Goal: Contribute content

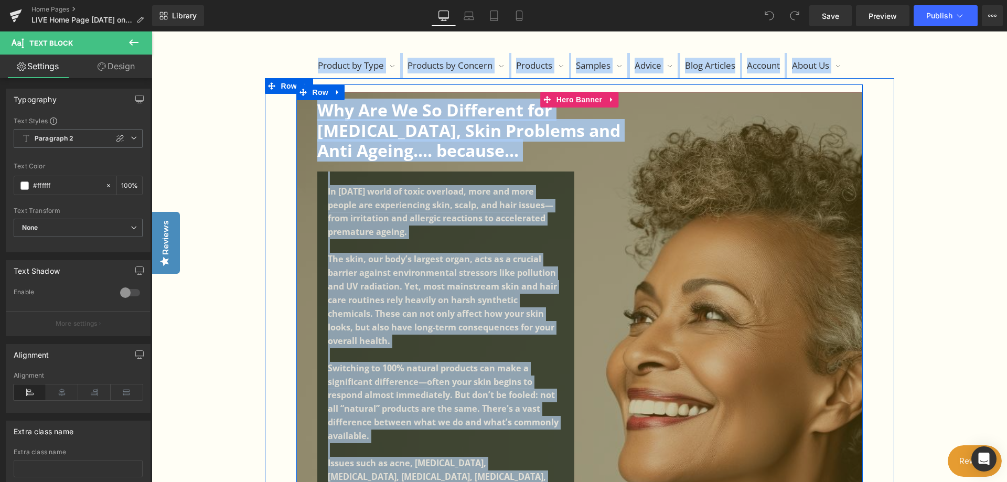
scroll to position [188, 0]
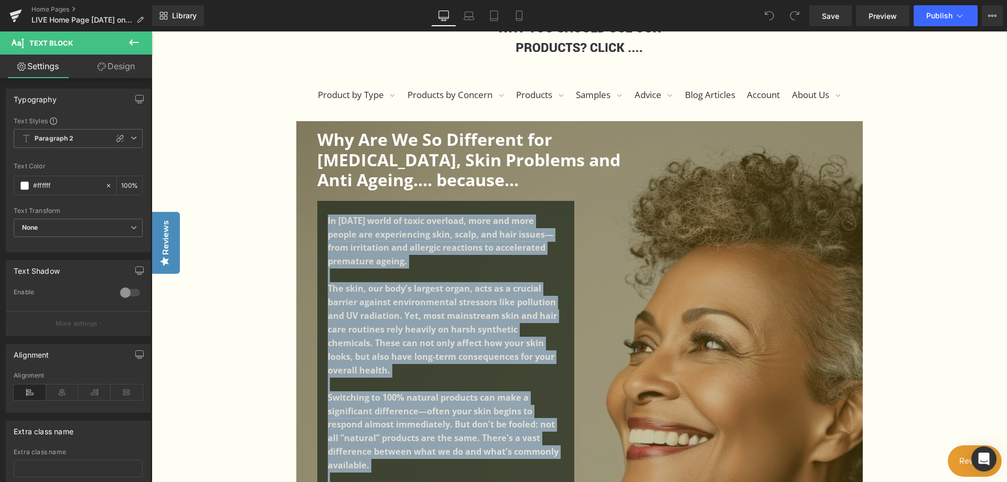
drag, startPoint x: 538, startPoint y: 385, endPoint x: 325, endPoint y: 223, distance: 267.7
click at [325, 223] on div "In [DATE] world of toxic overload, more and more people are experiencing skin, …" at bounding box center [445, 452] width 257 height 503
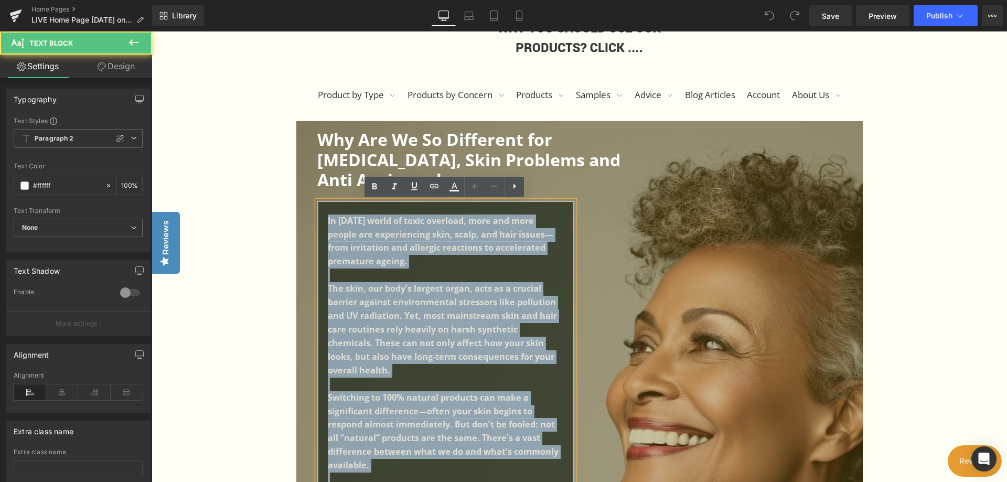
click at [418, 233] on b "In [DATE] world of toxic overload, more and more people are experiencing skin, …" at bounding box center [441, 241] width 226 height 52
click at [328, 218] on div "In [DATE] world of toxic overload, more and more people are experiencing skin, …" at bounding box center [445, 452] width 257 height 503
copy div "l ipsum’d sitam co adipi elitsedd, eius tem inci utlabo etd magnaaliquae admi, …"
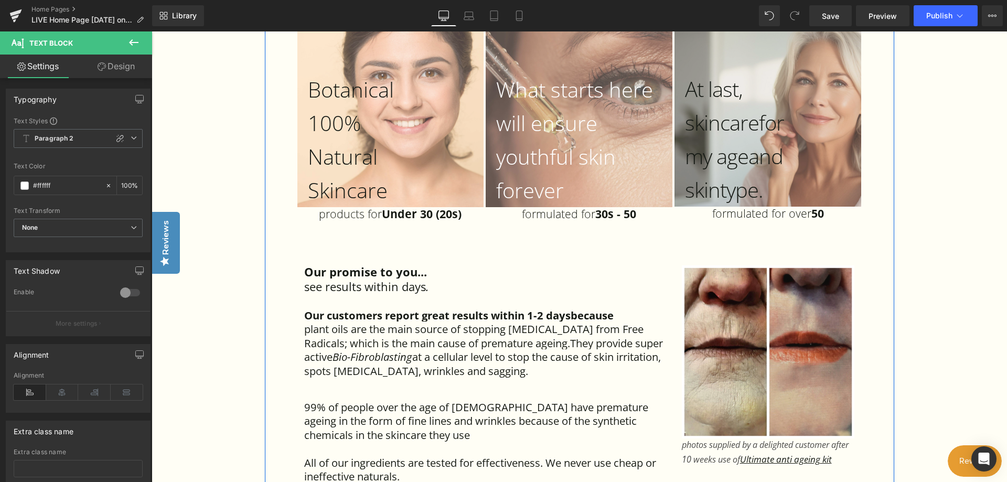
scroll to position [2, 0]
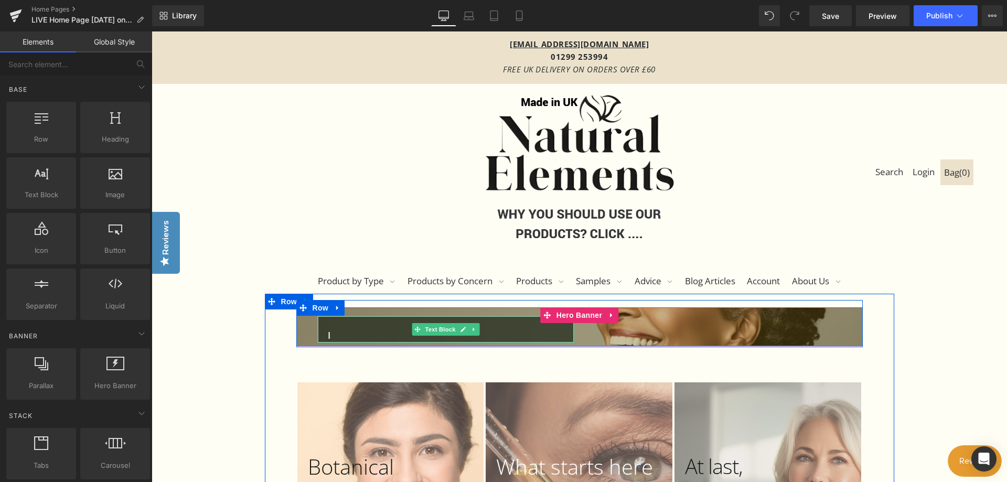
click at [330, 333] on p "I" at bounding box center [443, 336] width 231 height 14
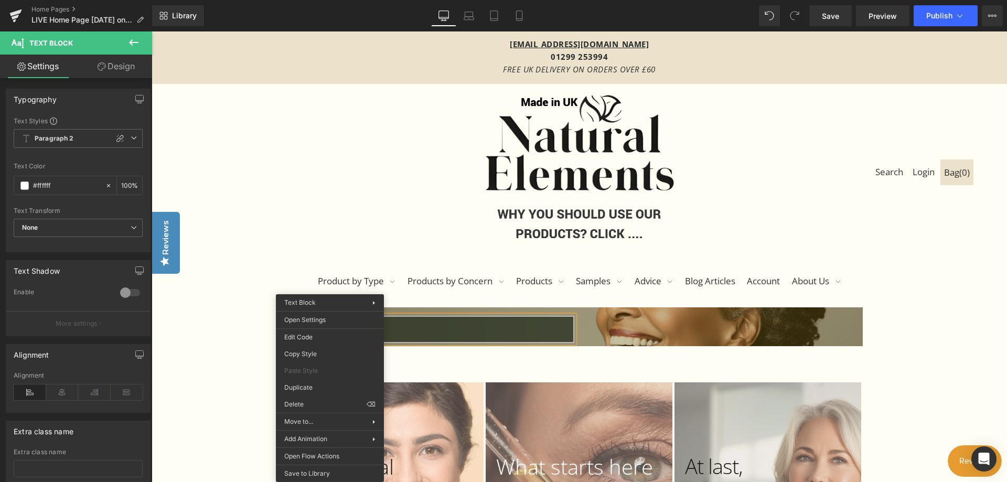
click at [408, 333] on p at bounding box center [443, 336] width 231 height 14
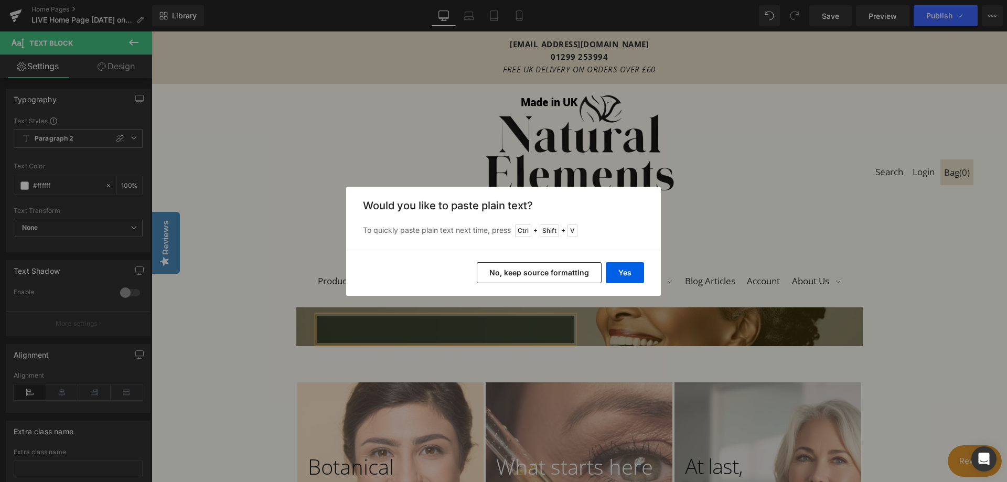
click at [520, 271] on button "No, keep source formatting" at bounding box center [539, 272] width 125 height 21
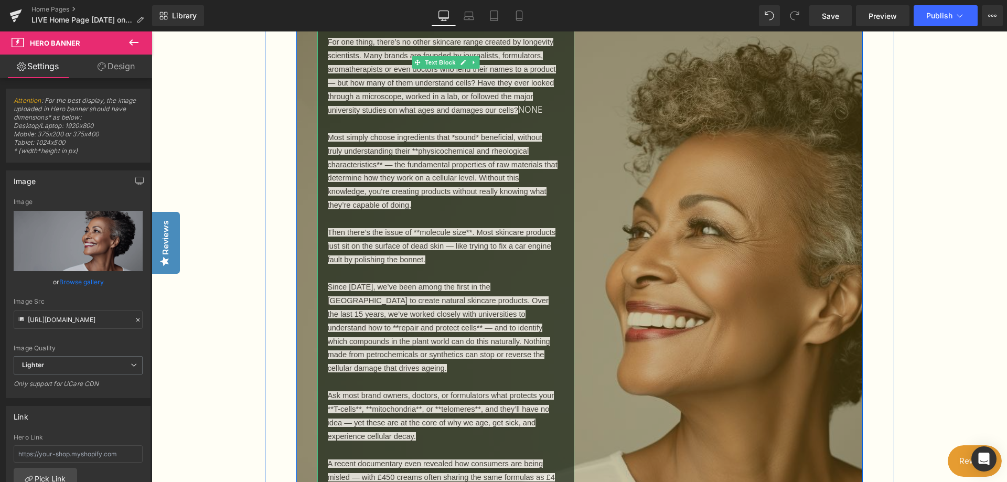
scroll to position [264, 0]
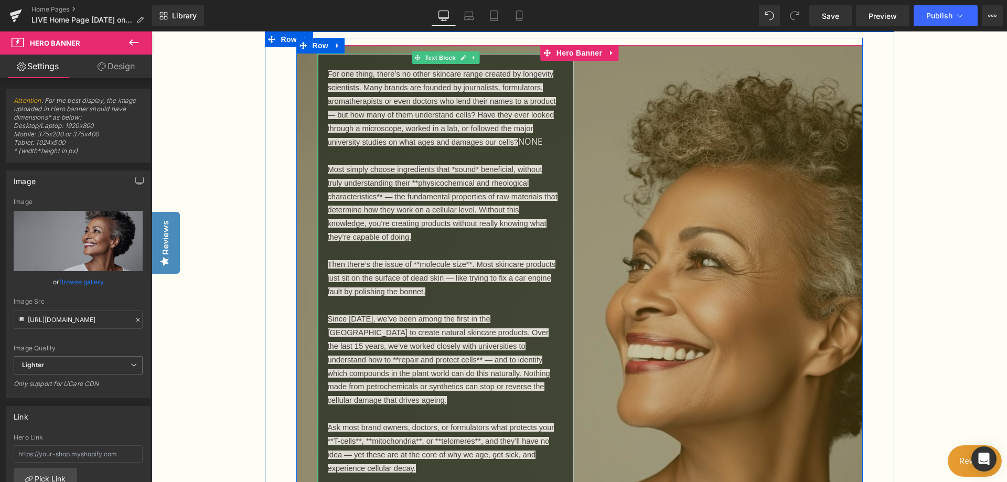
click at [523, 247] on p "For one thing, there’s no other skincare range created by longevity scientists.…" at bounding box center [443, 339] width 231 height 544
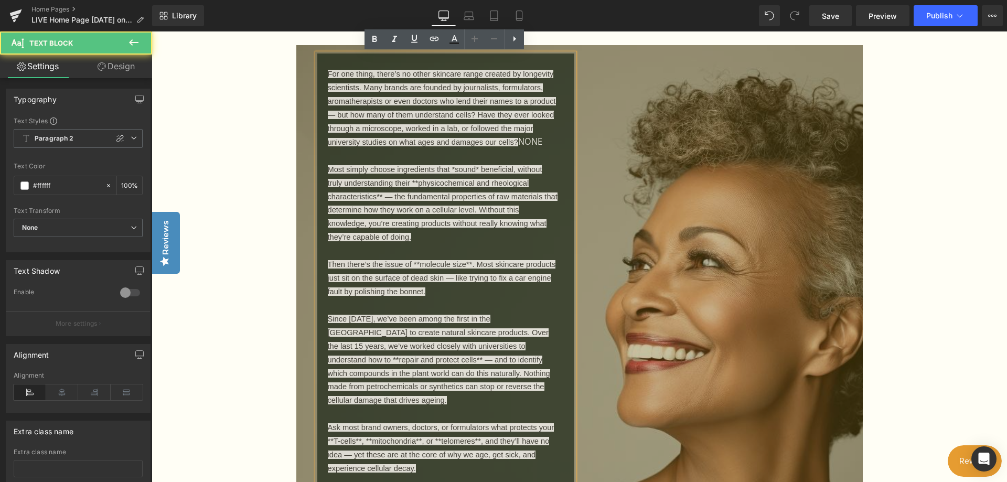
click at [615, 184] on span "For one thing, there’s no other skincare range created by longevity scientists.…" at bounding box center [579, 333] width 567 height 558
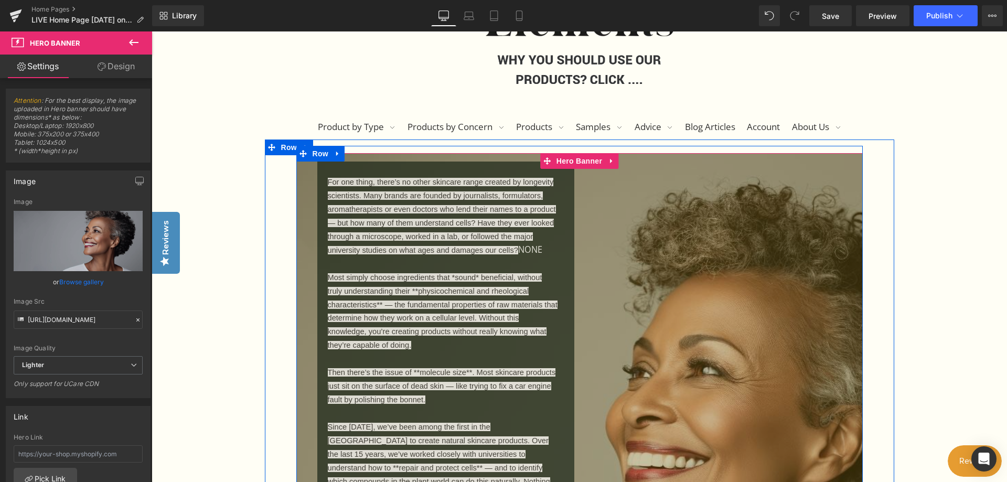
scroll to position [2, 0]
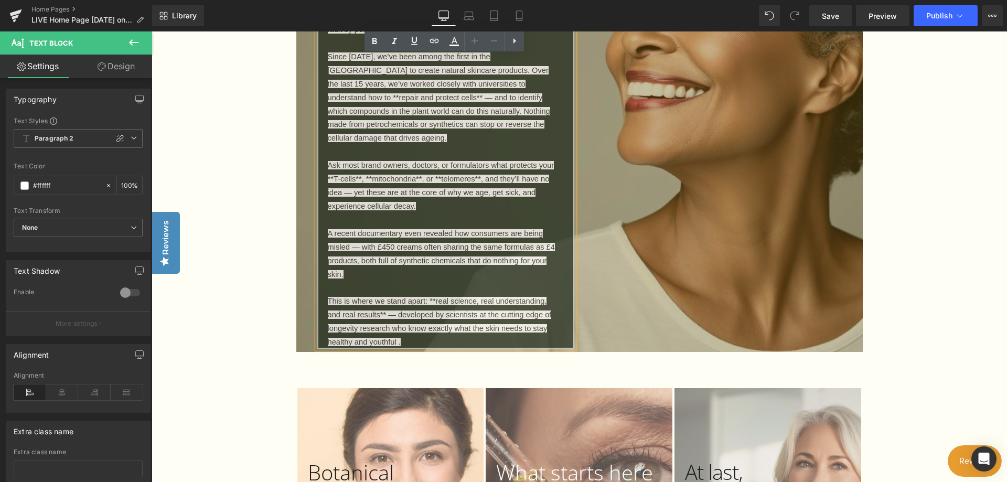
scroll to position [474, 0]
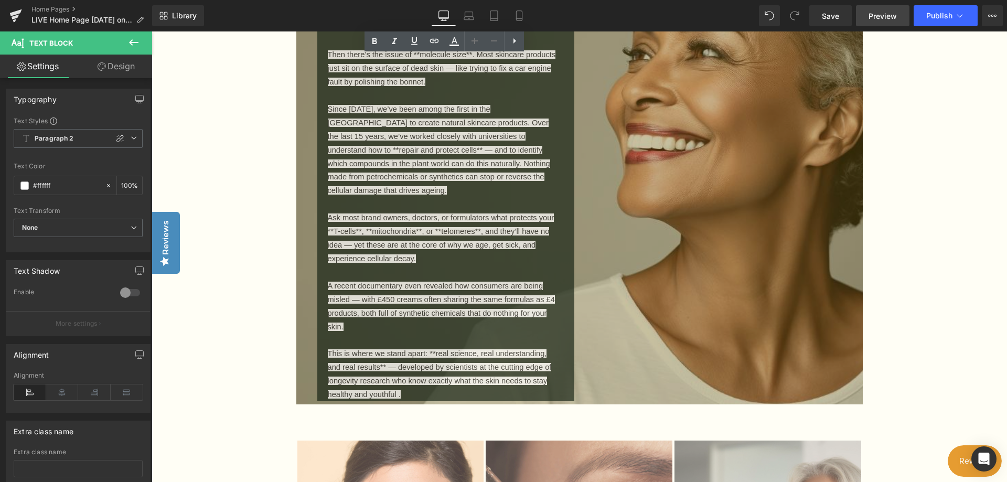
click at [879, 14] on span "Preview" at bounding box center [883, 15] width 28 height 11
click at [828, 18] on span "Save" at bounding box center [830, 15] width 17 height 11
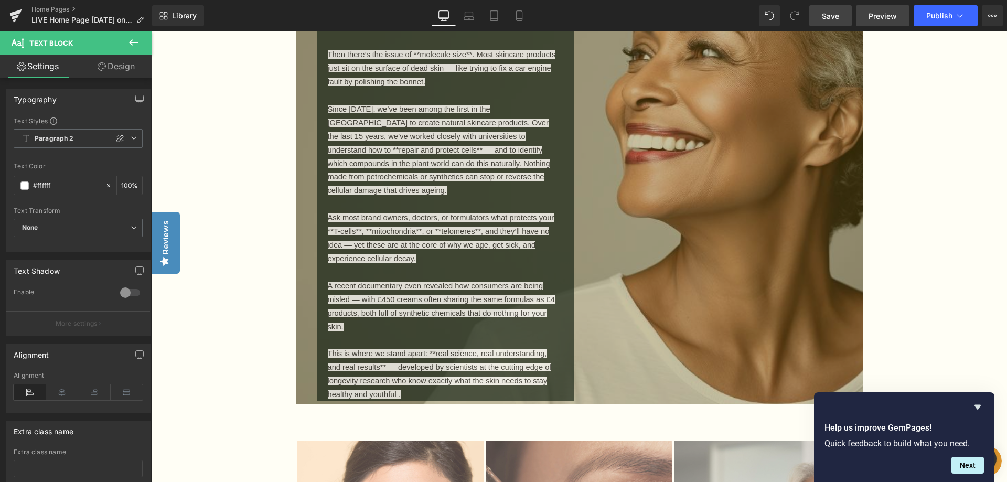
click at [875, 16] on span "Preview" at bounding box center [883, 15] width 28 height 11
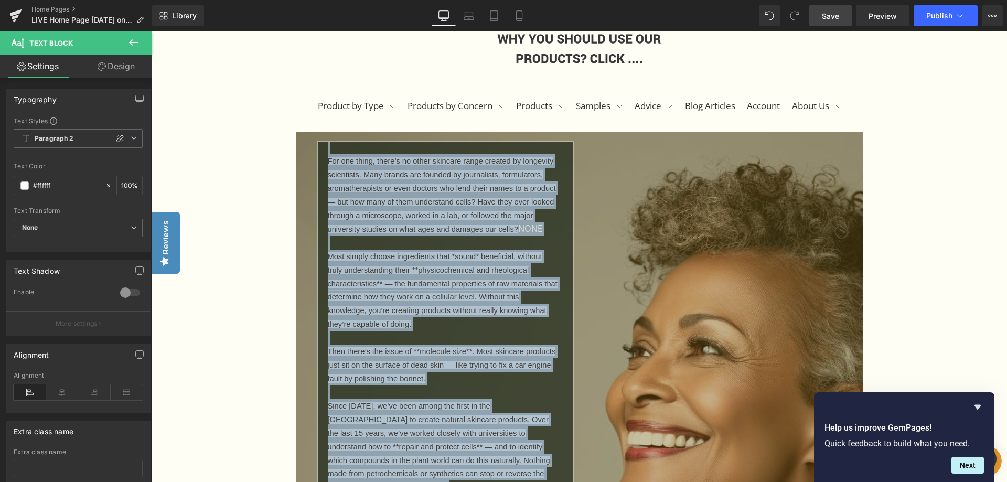
scroll to position [0, 0]
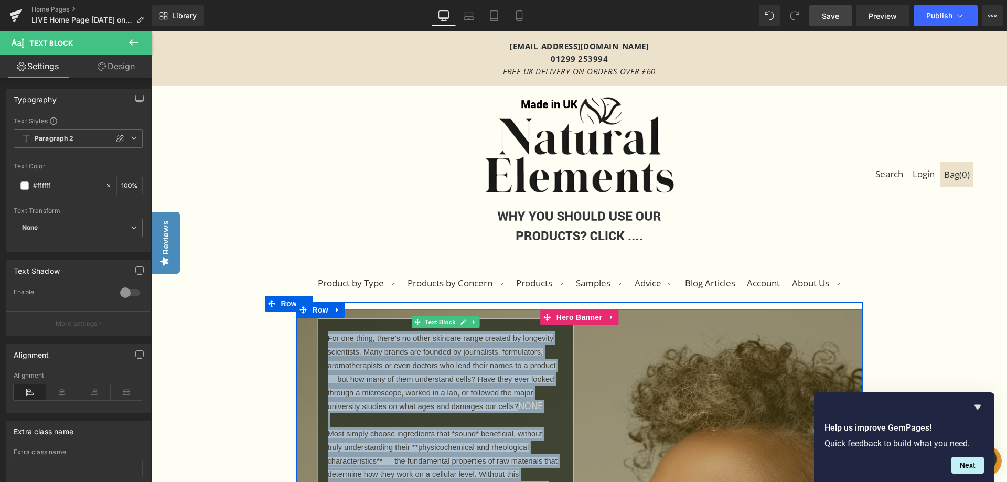
drag, startPoint x: 400, startPoint y: 328, endPoint x: 327, endPoint y: 337, distance: 73.0
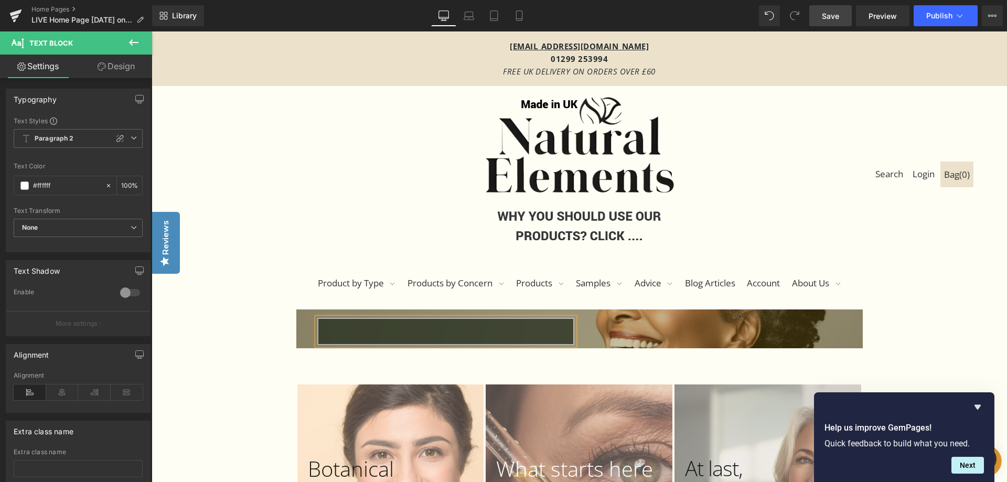
click at [352, 327] on p at bounding box center [443, 325] width 231 height 14
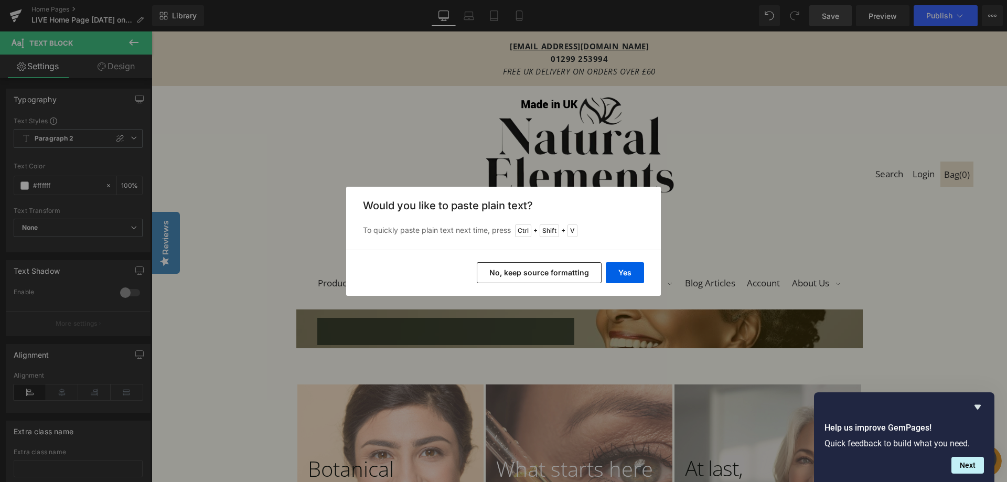
click at [499, 271] on button "No, keep source formatting" at bounding box center [539, 272] width 125 height 21
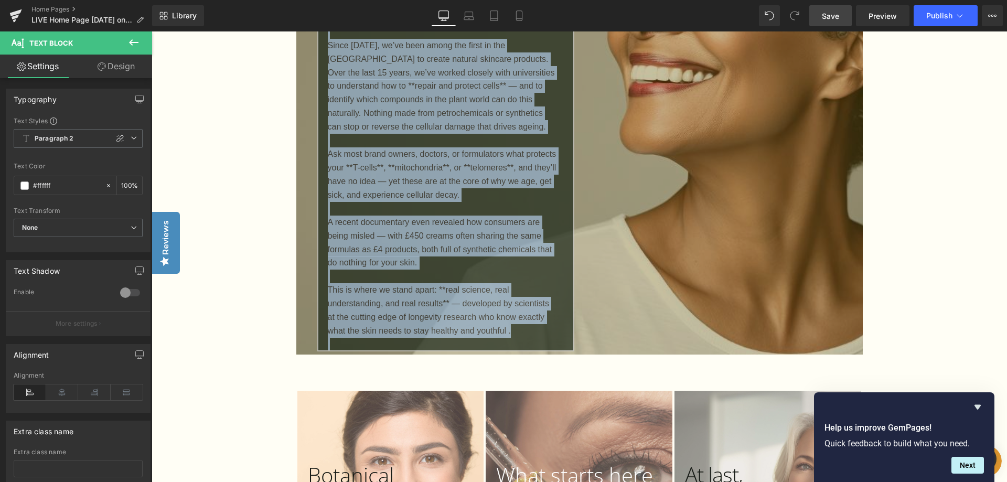
scroll to position [582, 0]
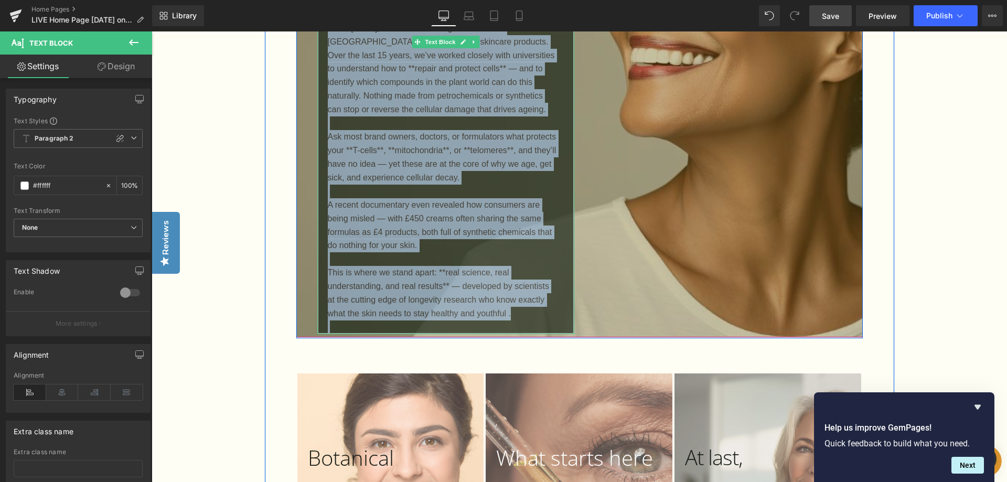
drag, startPoint x: 345, startPoint y: 187, endPoint x: 476, endPoint y: 327, distance: 191.9
click at [476, 327] on div "So, what truly sets us apart from other skincare brands? For one thing, there’s…" at bounding box center [445, 35] width 257 height 599
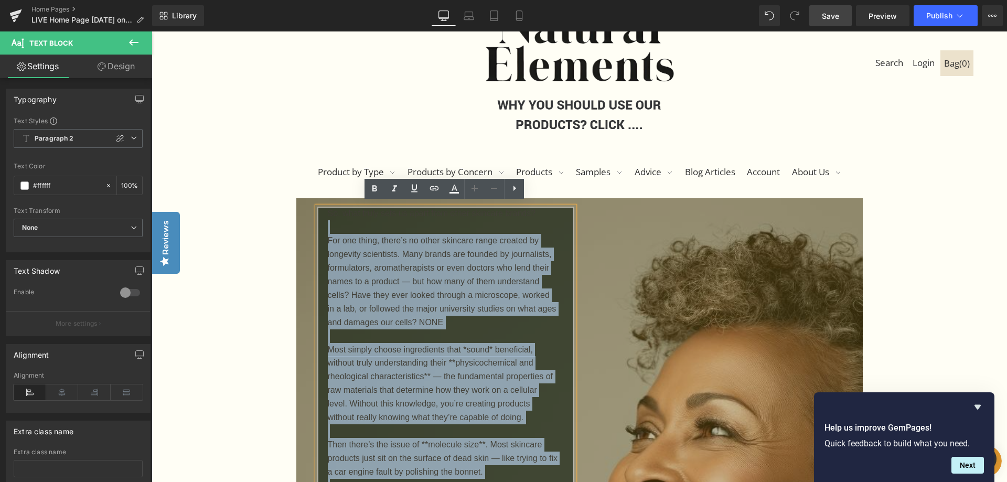
scroll to position [110, 0]
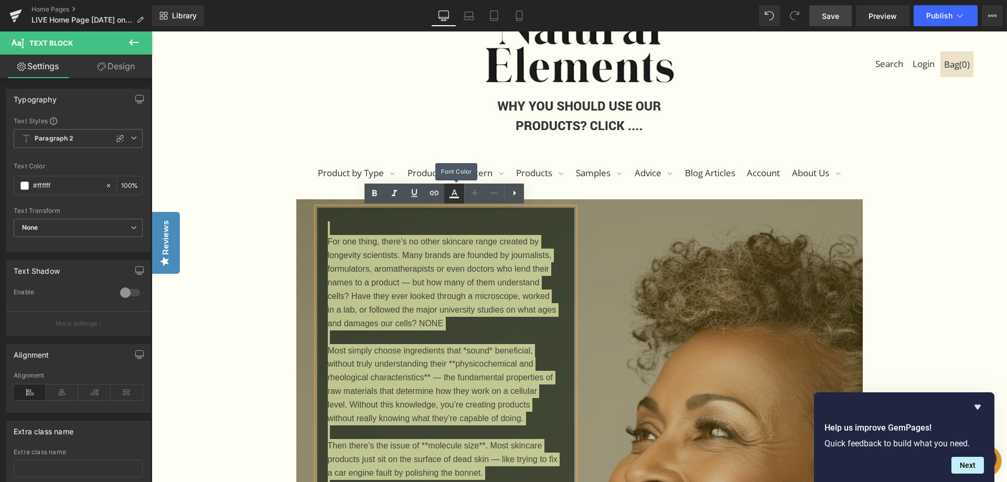
click at [461, 198] on link at bounding box center [454, 194] width 20 height 20
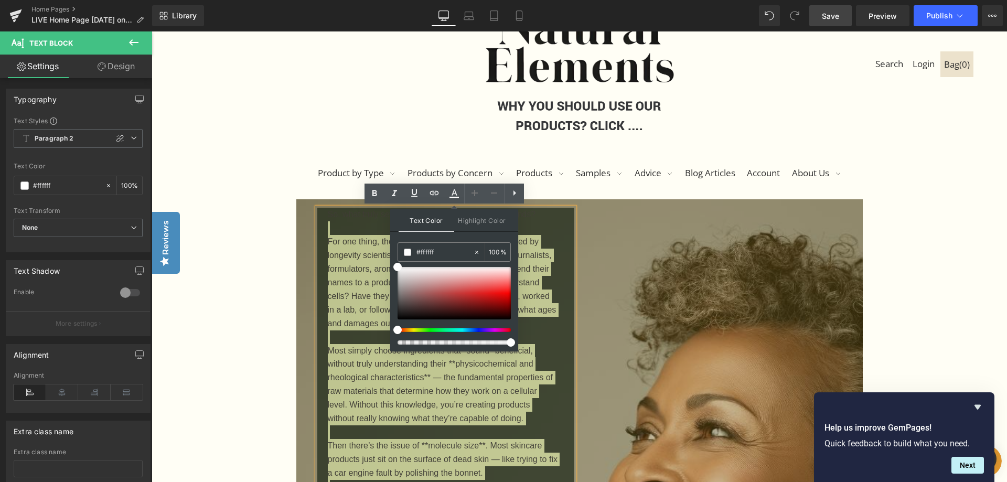
click at [398, 330] on span at bounding box center [397, 330] width 8 height 8
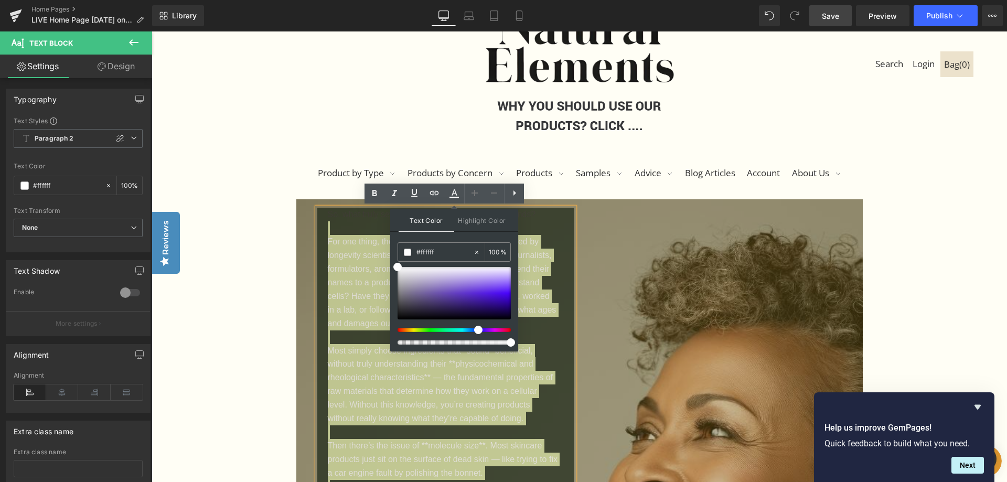
drag, startPoint x: 397, startPoint y: 329, endPoint x: 474, endPoint y: 326, distance: 77.2
click at [474, 326] on div at bounding box center [454, 306] width 113 height 78
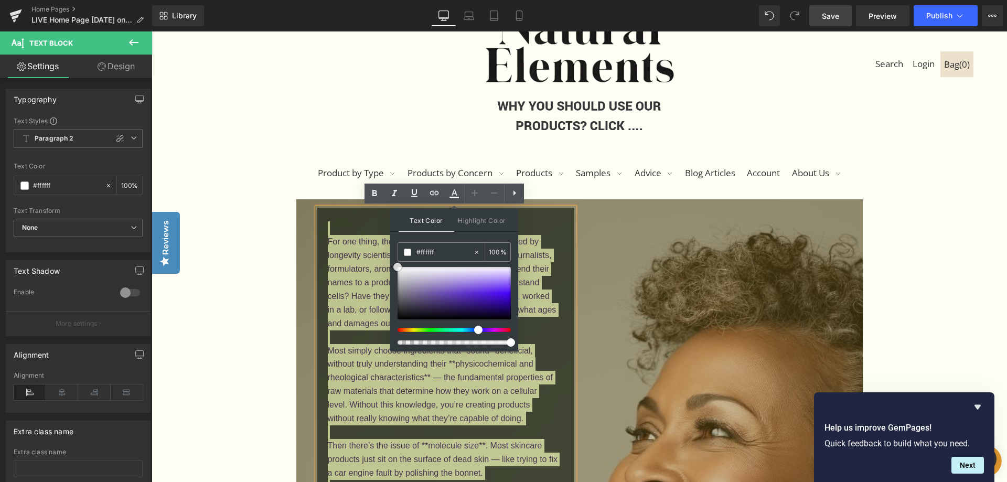
click at [454, 311] on div at bounding box center [454, 293] width 113 height 52
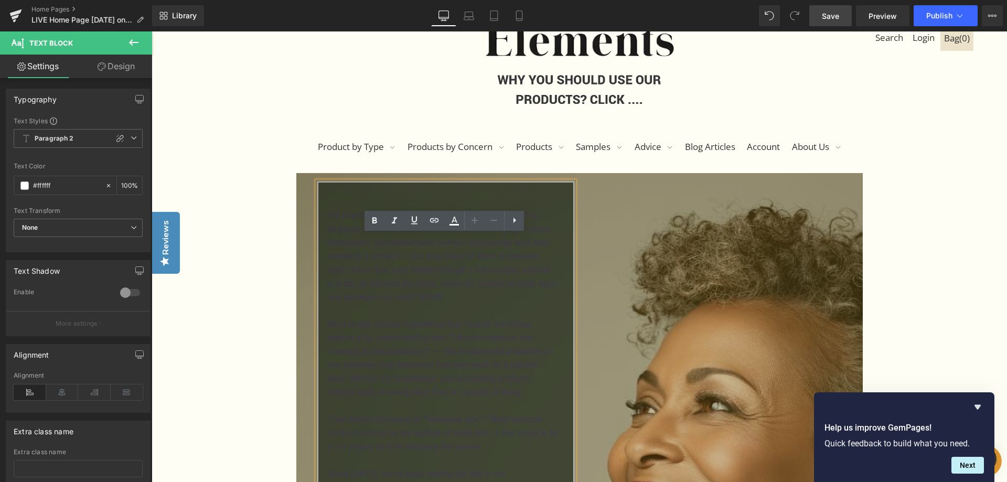
scroll to position [0, 0]
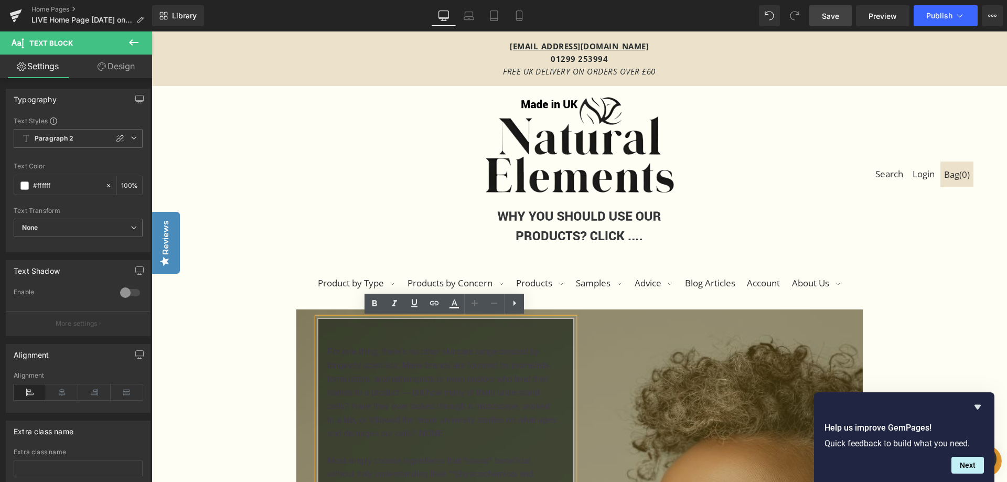
drag, startPoint x: 515, startPoint y: 312, endPoint x: 319, endPoint y: 309, distance: 196.3
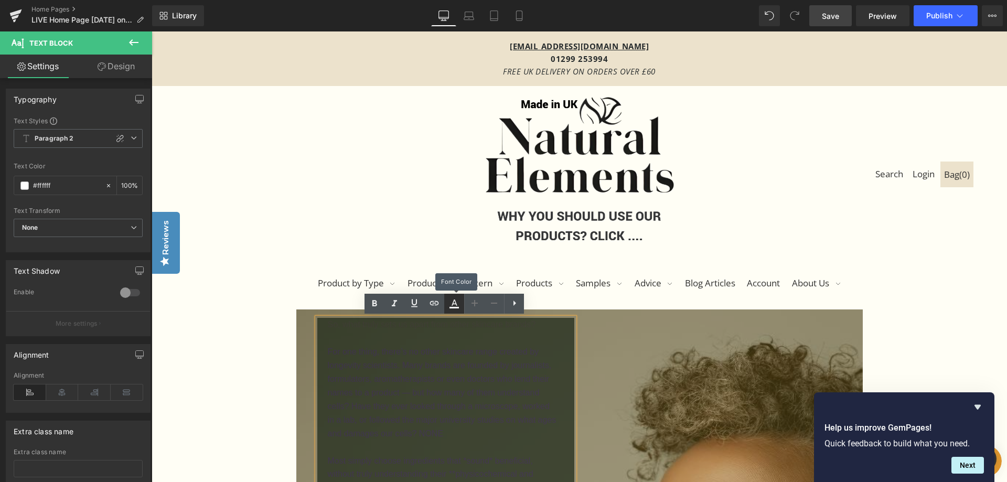
click at [460, 307] on icon at bounding box center [454, 303] width 13 height 13
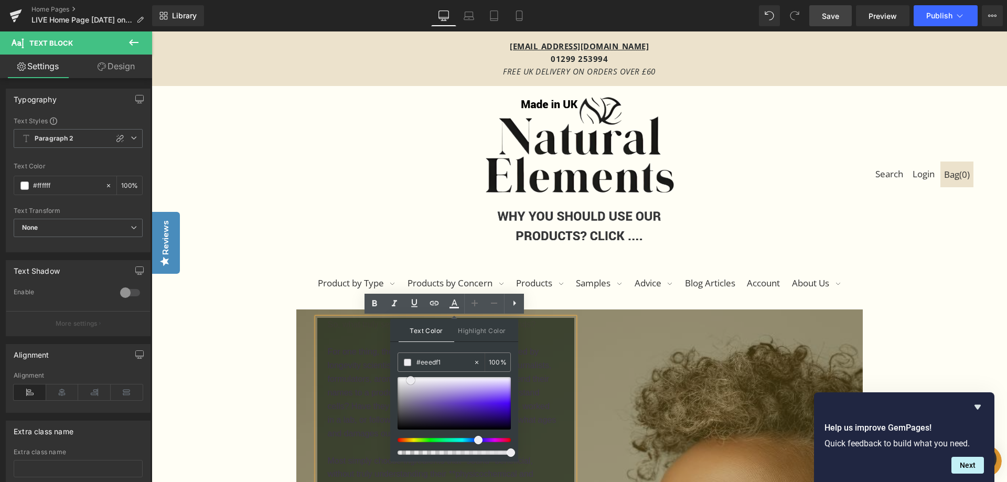
click at [411, 380] on div at bounding box center [454, 403] width 113 height 52
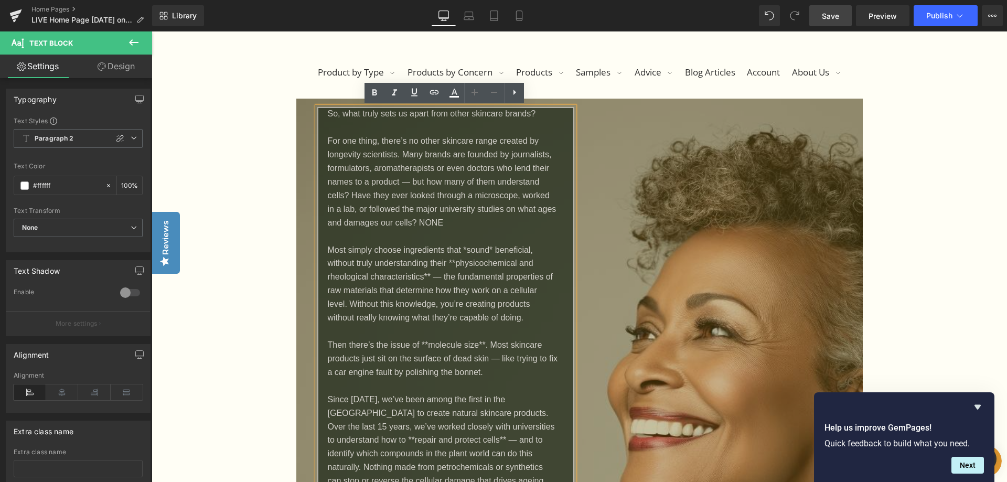
scroll to position [210, 0]
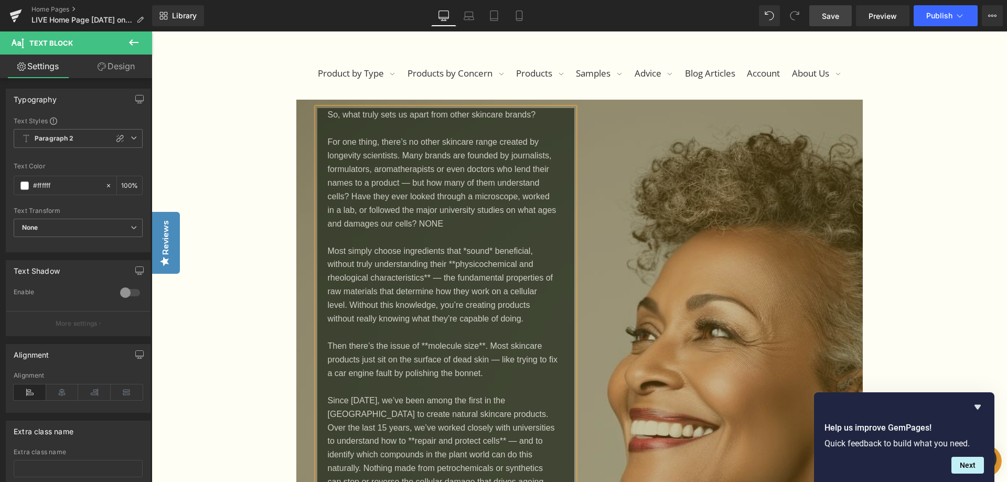
drag, startPoint x: 826, startPoint y: 12, endPoint x: 816, endPoint y: 111, distance: 99.2
click at [826, 12] on span "Save" at bounding box center [830, 15] width 17 height 11
click at [872, 18] on span "Preview" at bounding box center [883, 15] width 28 height 11
click at [523, 21] on link "Mobile" at bounding box center [519, 15] width 25 height 21
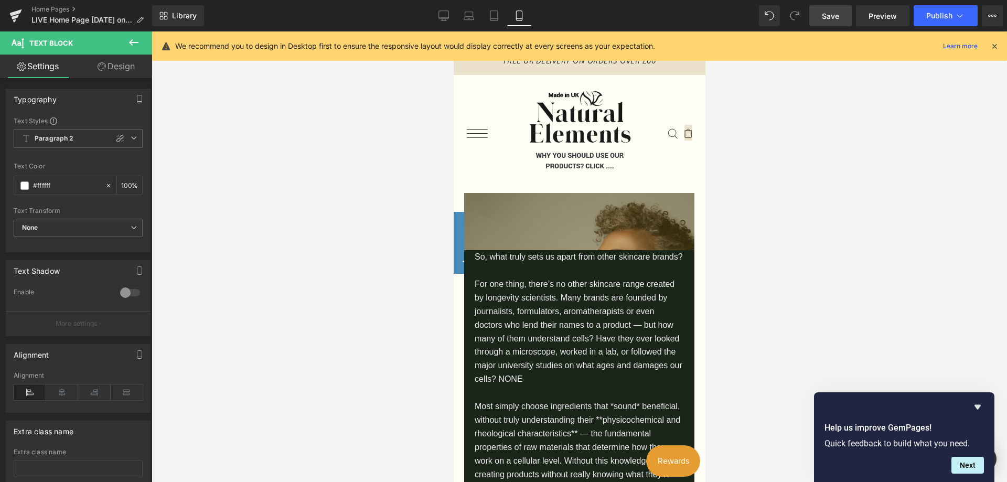
scroll to position [0, 0]
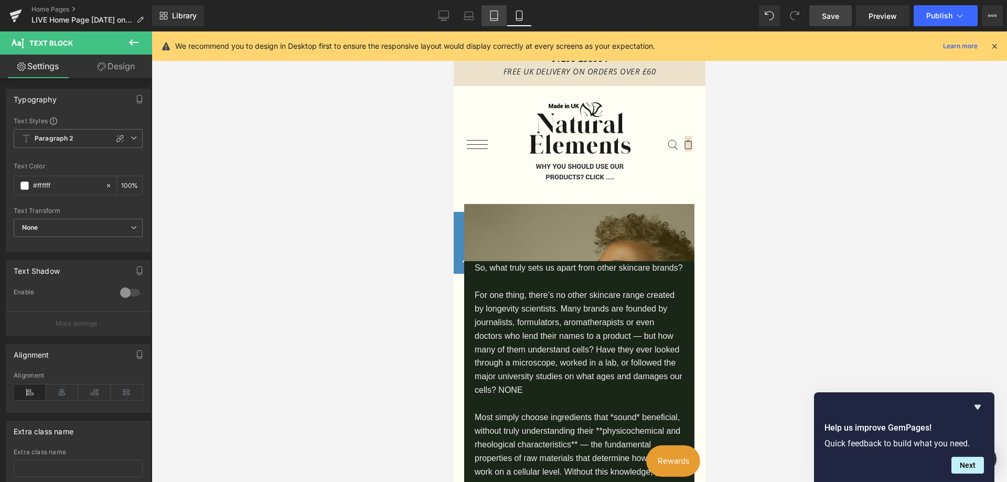
click at [486, 13] on link "Tablet" at bounding box center [494, 15] width 25 height 21
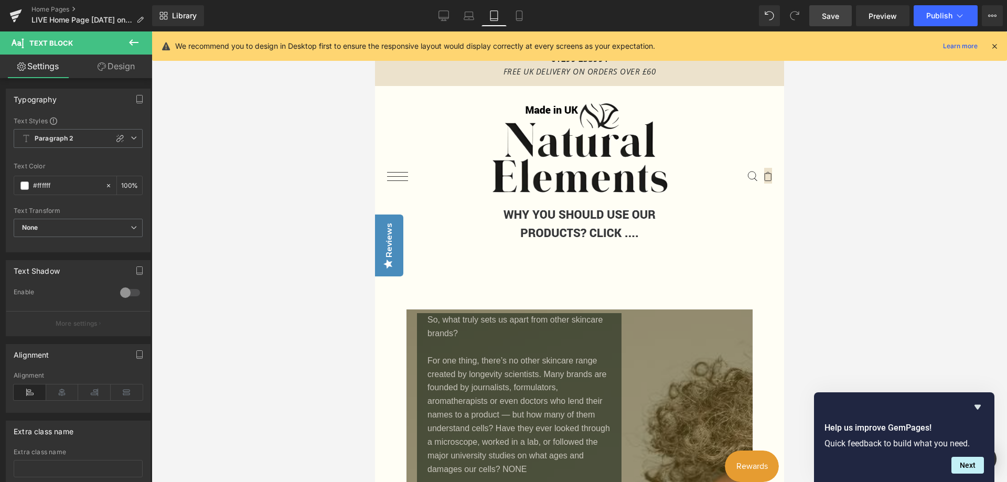
scroll to position [52, 0]
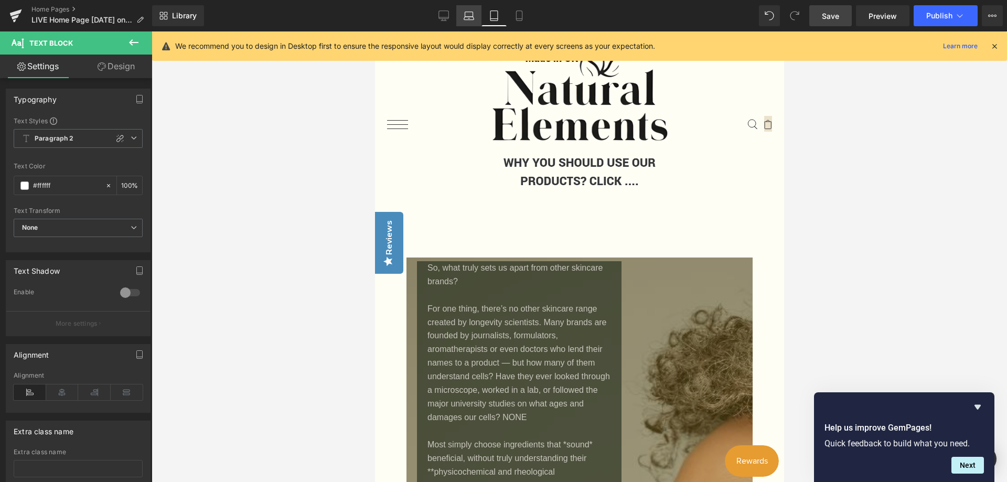
click at [469, 16] on icon at bounding box center [469, 15] width 10 height 10
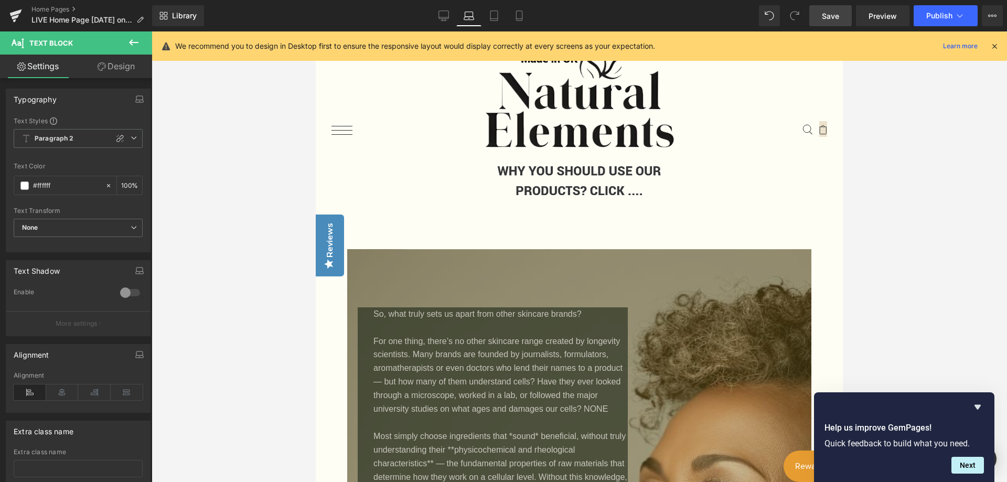
scroll to position [99, 0]
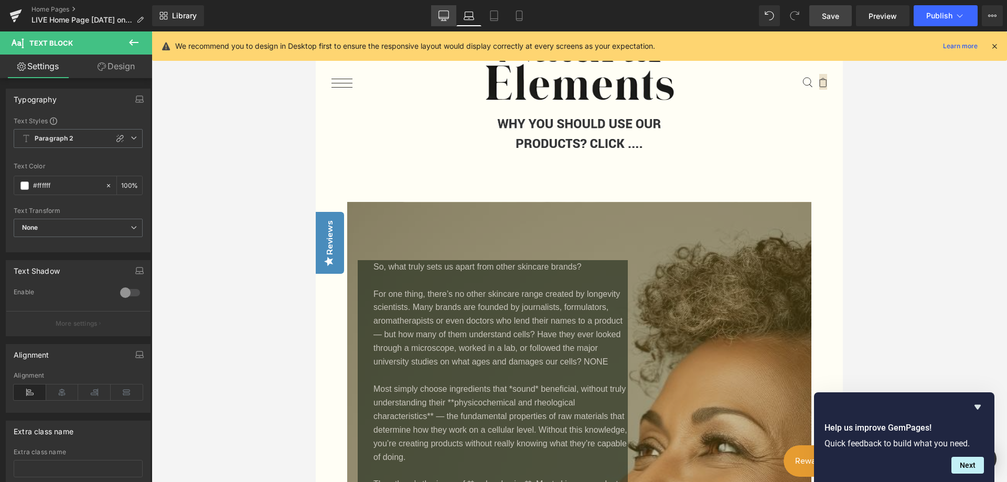
click at [441, 15] on icon at bounding box center [444, 15] width 10 height 10
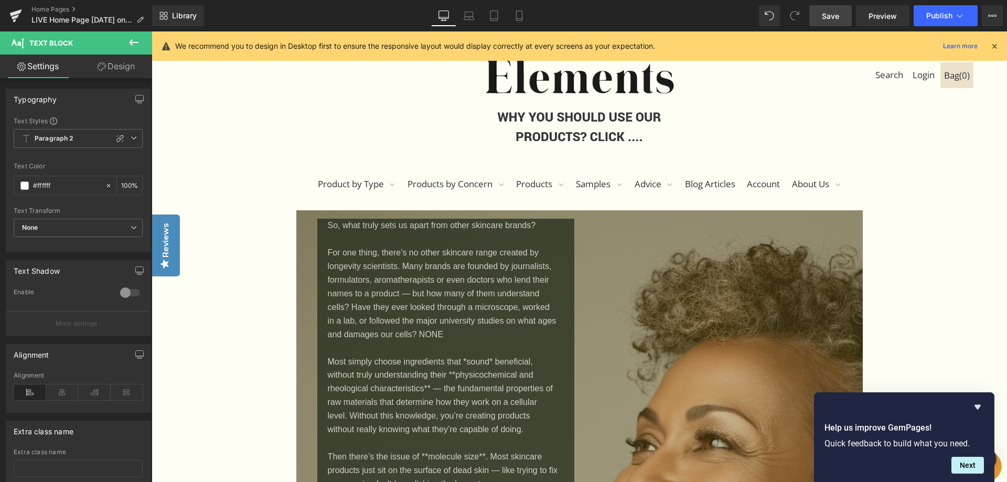
scroll to position [58, 0]
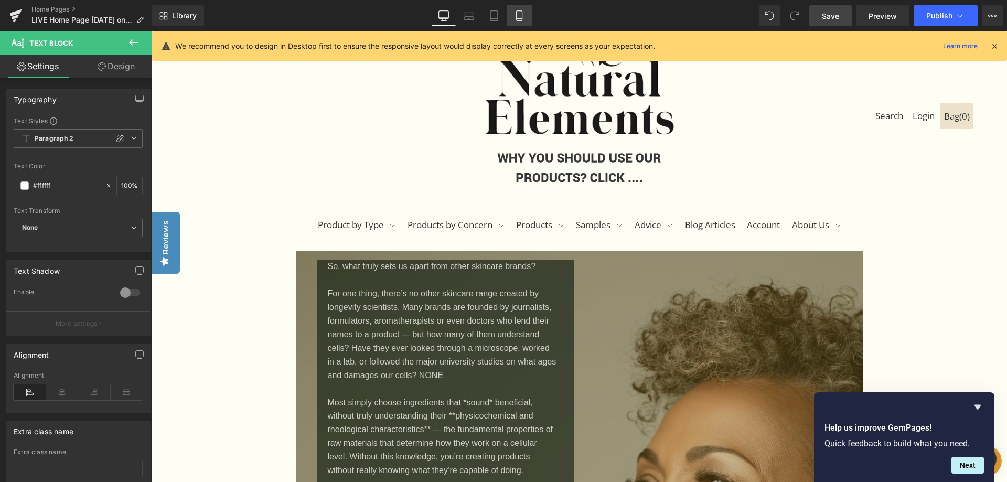
click at [516, 12] on icon at bounding box center [519, 16] width 6 height 10
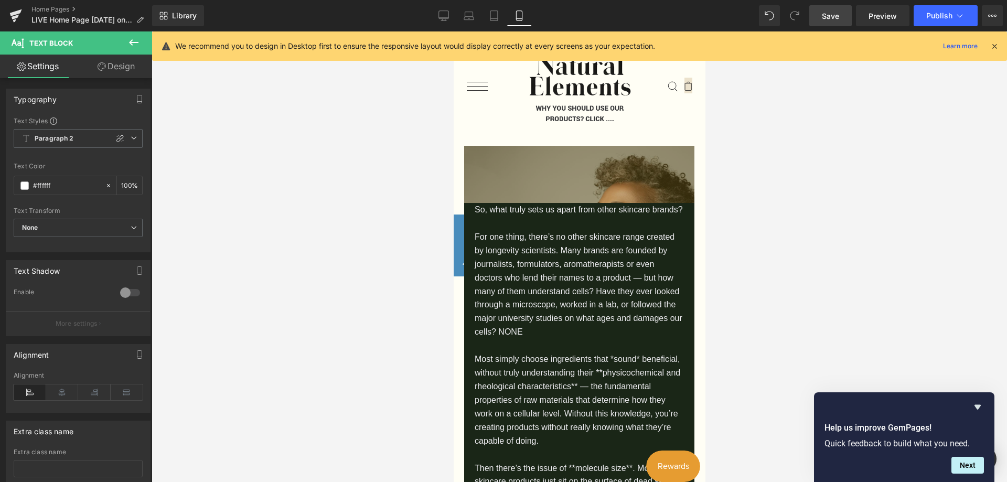
scroll to position [1, 0]
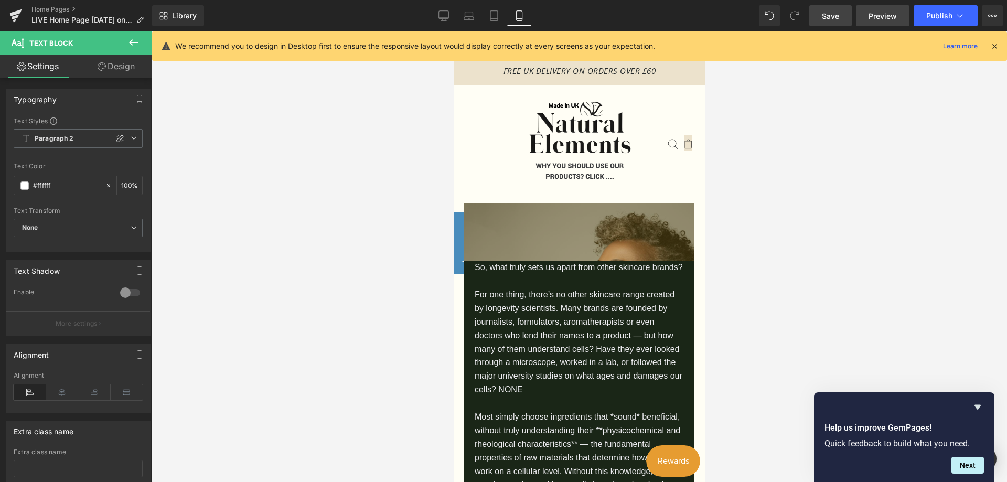
click at [873, 17] on span "Preview" at bounding box center [883, 15] width 28 height 11
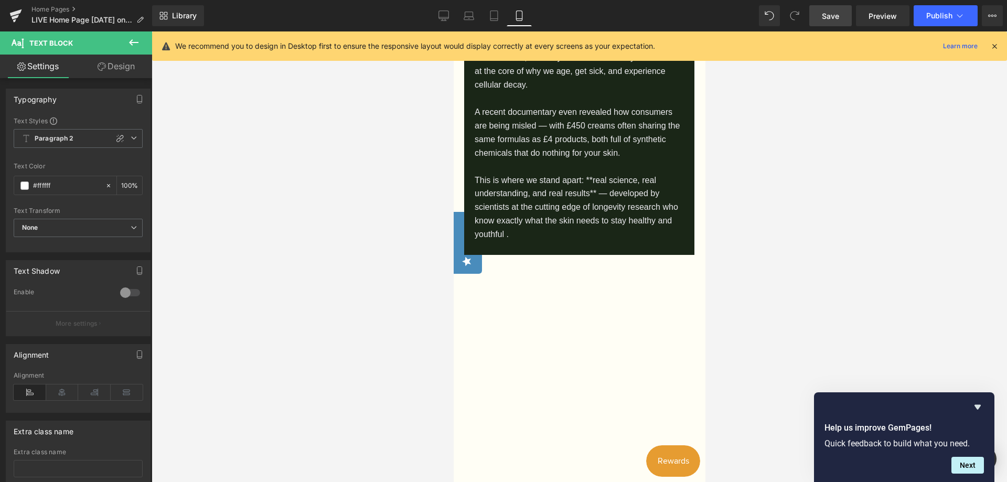
scroll to position [683, 0]
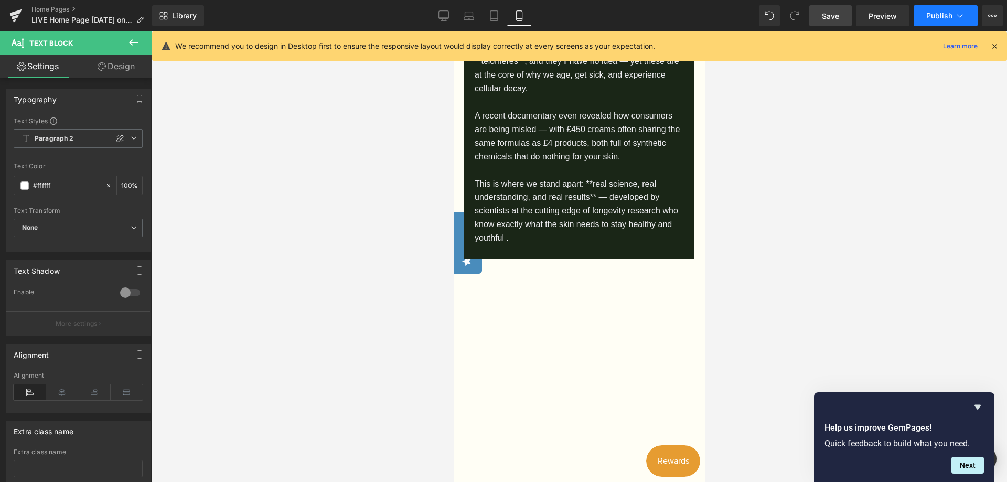
click at [932, 13] on span "Publish" at bounding box center [940, 16] width 26 height 8
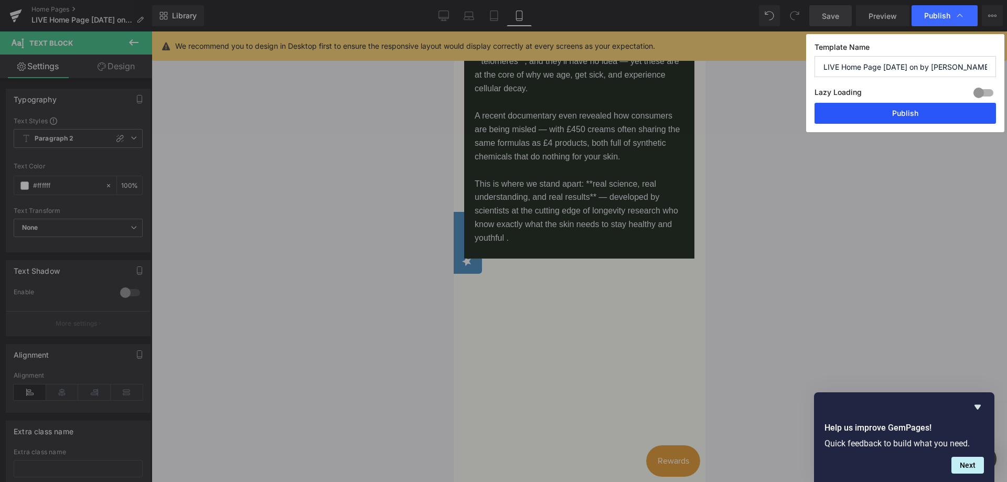
click at [911, 113] on button "Publish" at bounding box center [906, 113] width 182 height 21
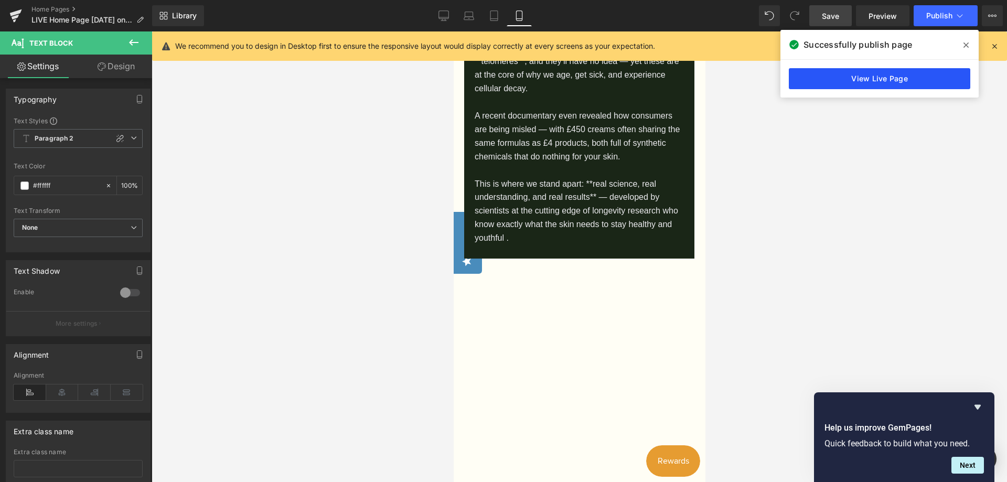
click at [856, 78] on link "View Live Page" at bounding box center [880, 78] width 182 height 21
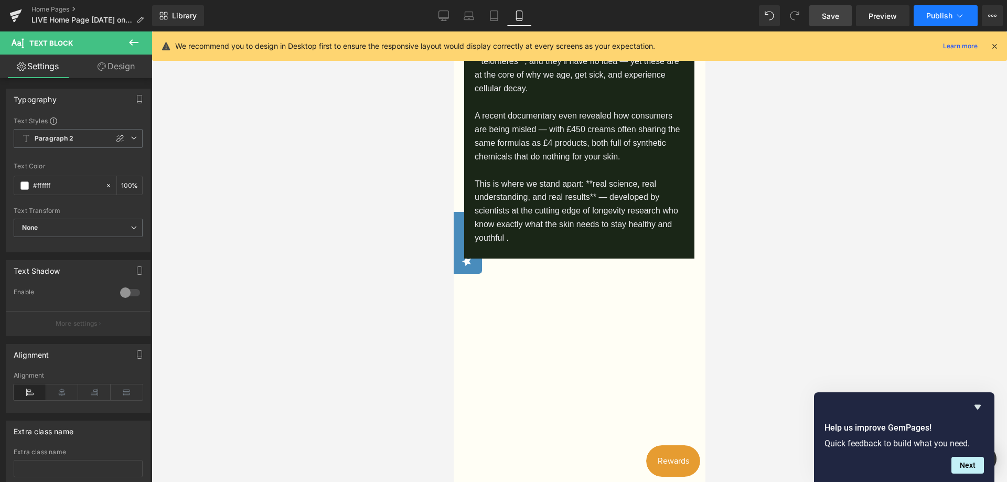
click at [949, 14] on span "Publish" at bounding box center [940, 16] width 26 height 8
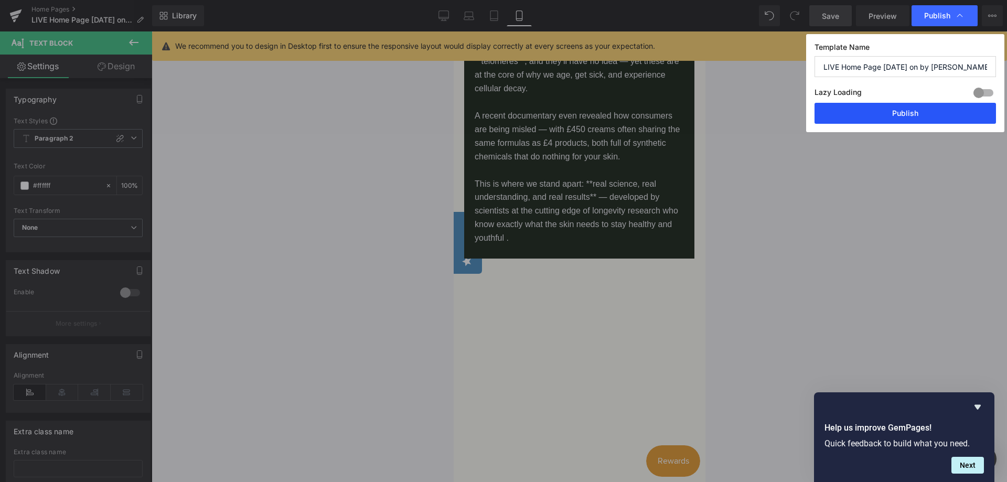
click at [914, 109] on button "Publish" at bounding box center [906, 113] width 182 height 21
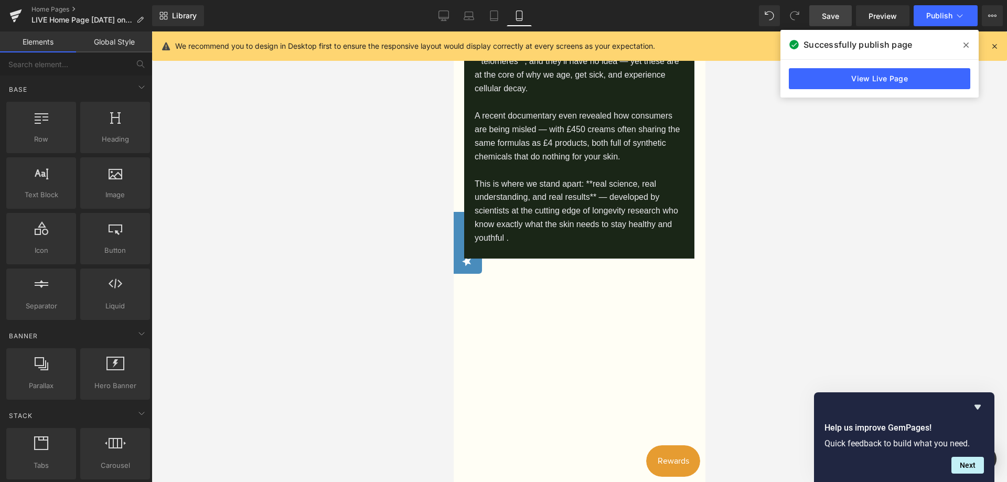
click at [899, 143] on div at bounding box center [580, 256] width 856 height 451
click at [909, 112] on div at bounding box center [580, 256] width 856 height 451
click at [860, 83] on link "View Live Page" at bounding box center [880, 78] width 182 height 21
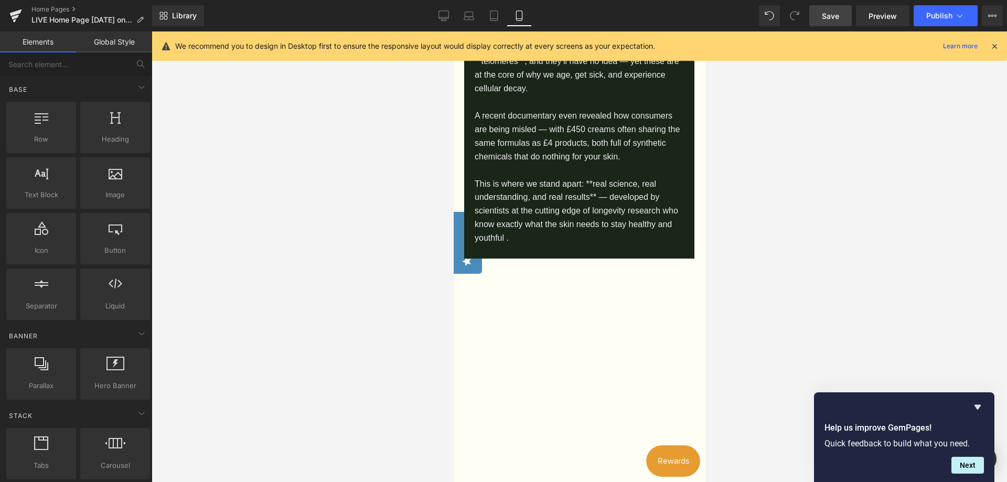
click at [330, 236] on div at bounding box center [580, 256] width 856 height 451
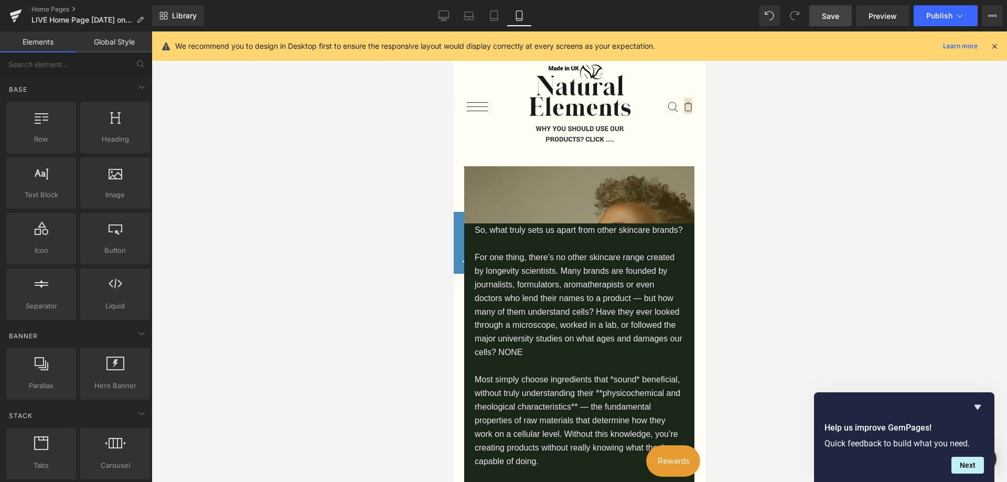
scroll to position [19, 0]
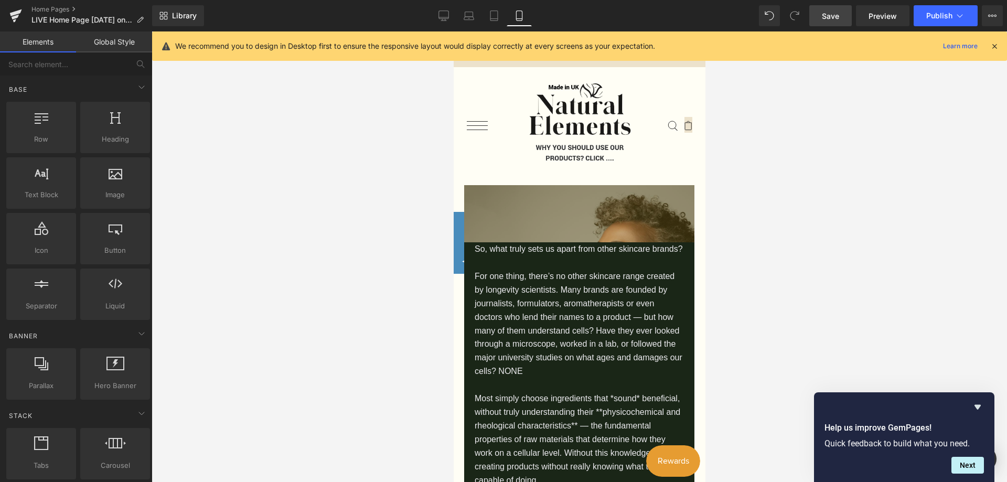
drag, startPoint x: 704, startPoint y: 82, endPoint x: 1164, endPoint y: 95, distance: 460.3
click at [900, 197] on div at bounding box center [580, 256] width 856 height 451
drag, startPoint x: 999, startPoint y: 100, endPoint x: 999, endPoint y: 163, distance: 63.0
click at [999, 163] on div at bounding box center [580, 256] width 856 height 451
click at [781, 176] on div at bounding box center [580, 256] width 856 height 451
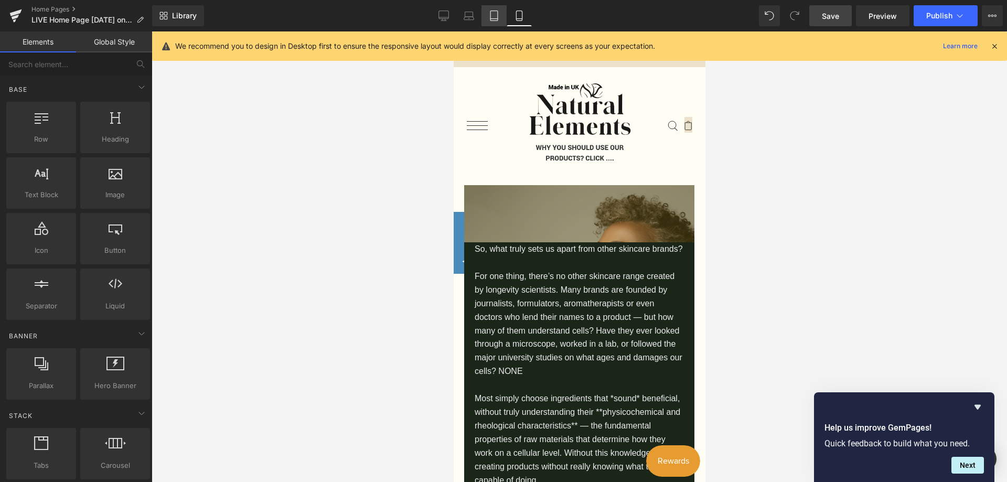
click at [497, 14] on icon at bounding box center [494, 15] width 10 height 10
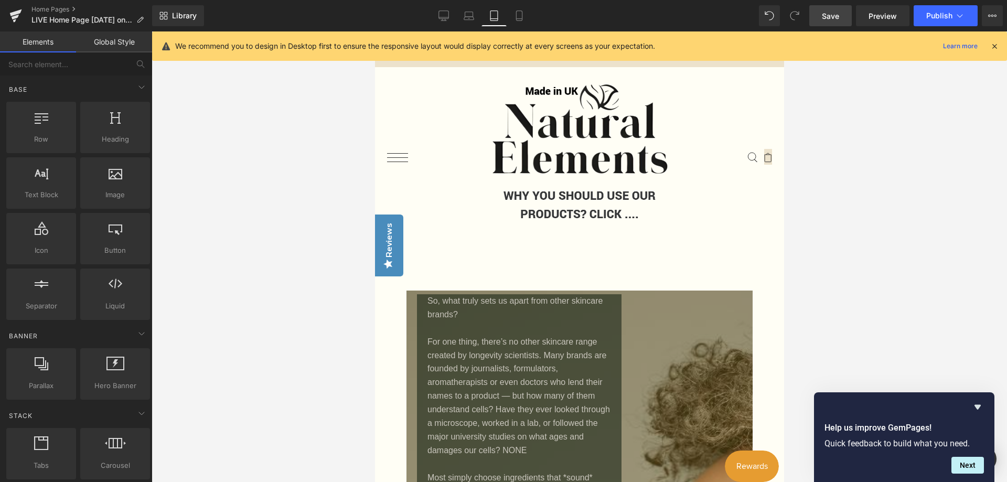
scroll to position [232, 0]
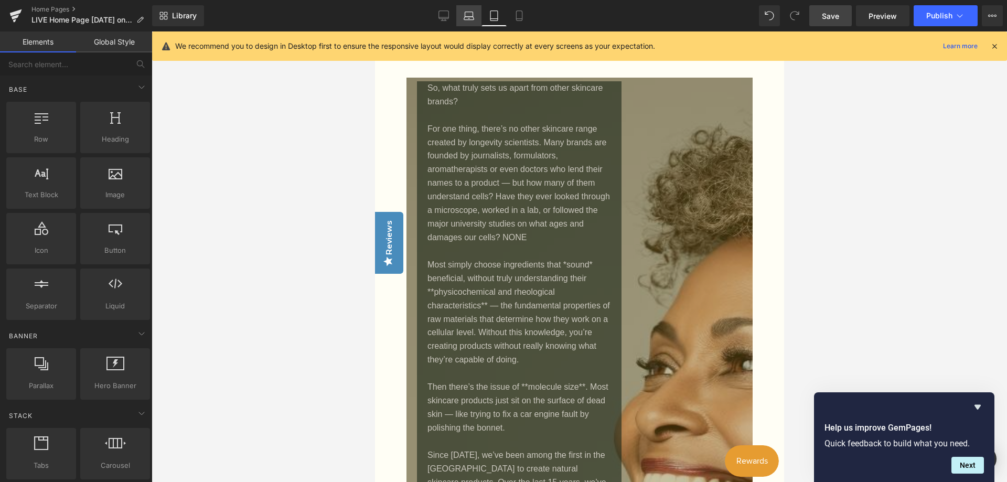
click at [469, 15] on icon at bounding box center [469, 15] width 10 height 10
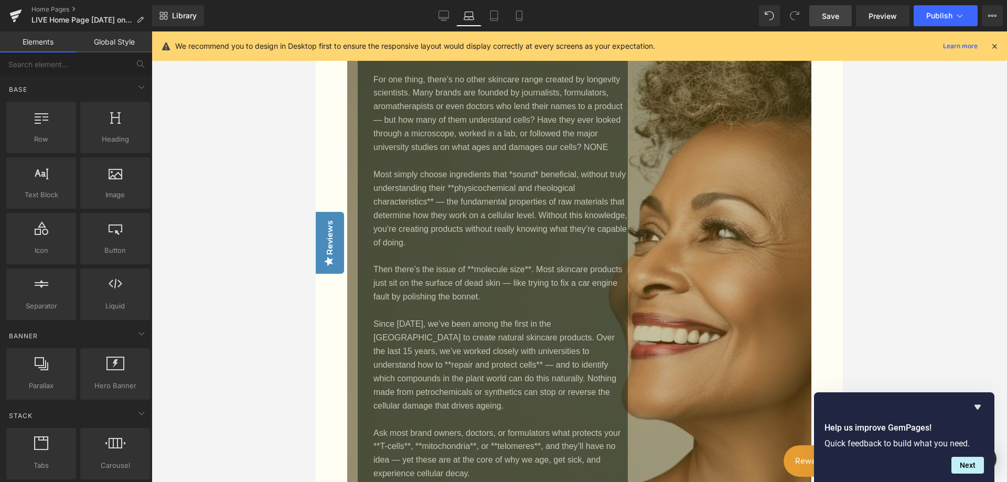
scroll to position [232, 0]
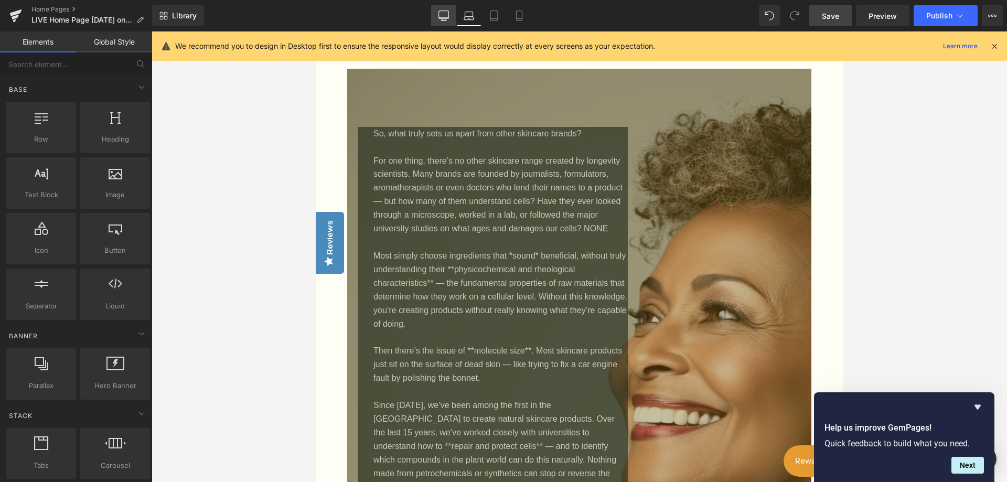
click at [444, 14] on icon at bounding box center [444, 15] width 10 height 10
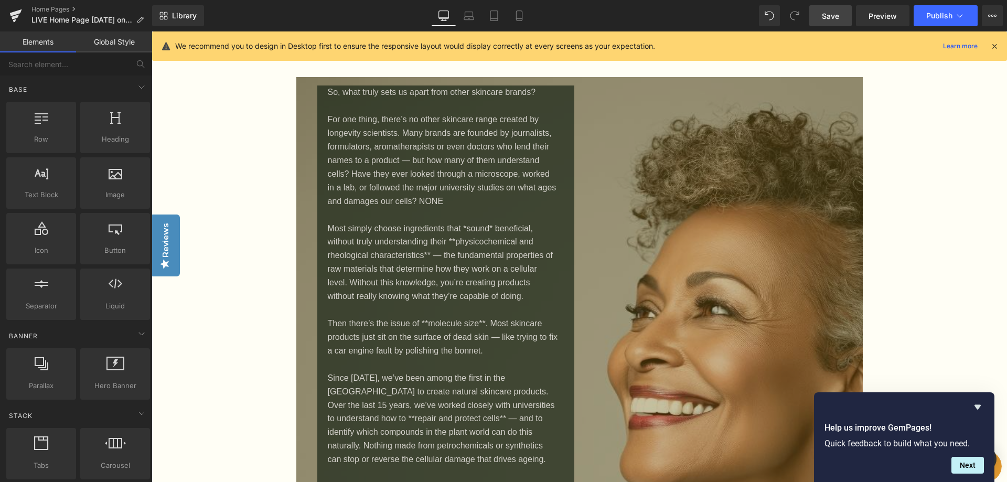
scroll to position [264, 0]
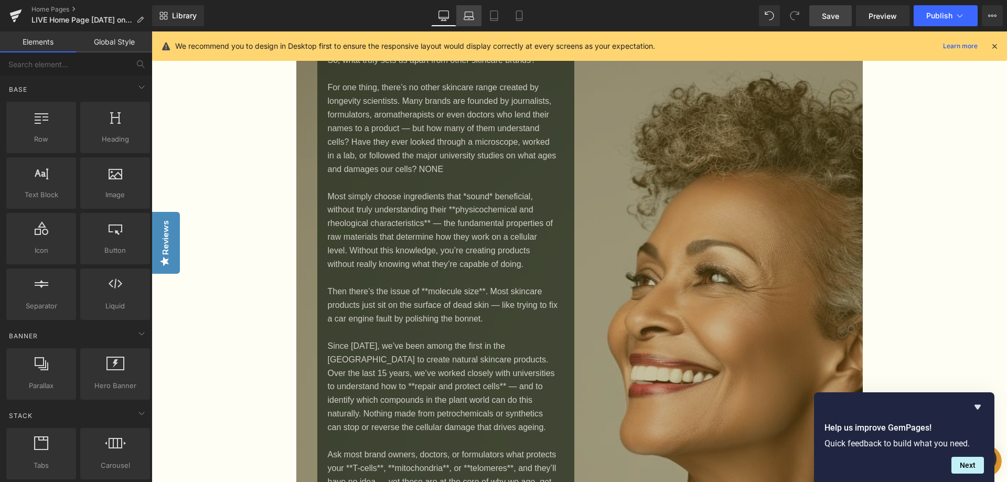
click at [466, 18] on icon at bounding box center [469, 15] width 10 height 10
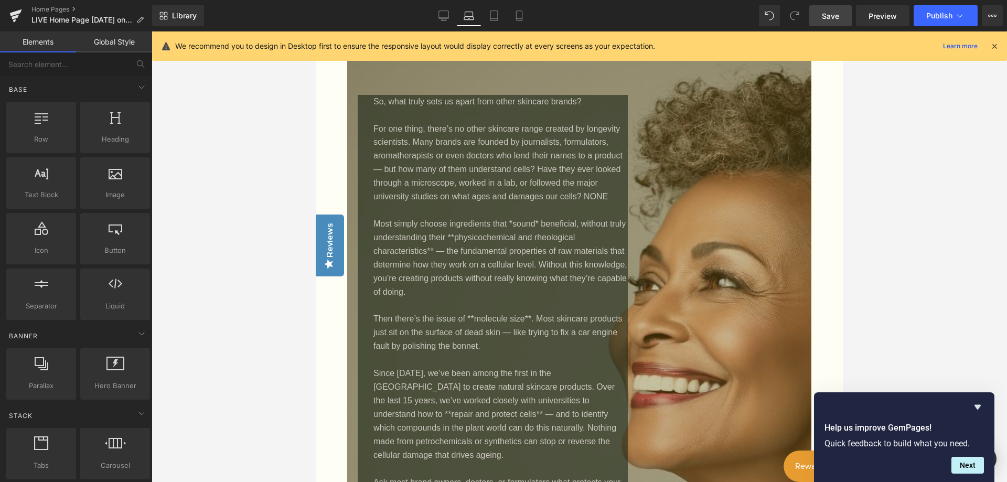
scroll to position [244, 0]
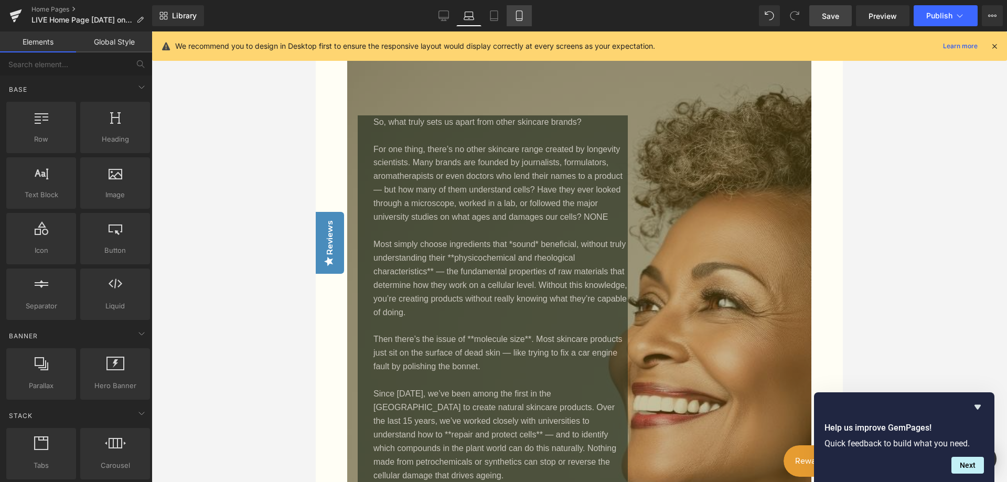
click at [519, 20] on link "Mobile" at bounding box center [519, 15] width 25 height 21
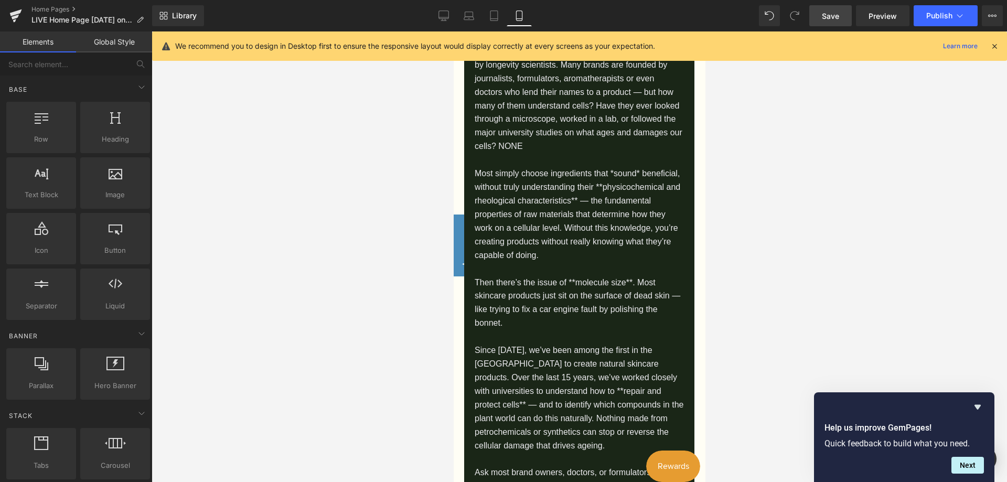
scroll to position [7326, 0]
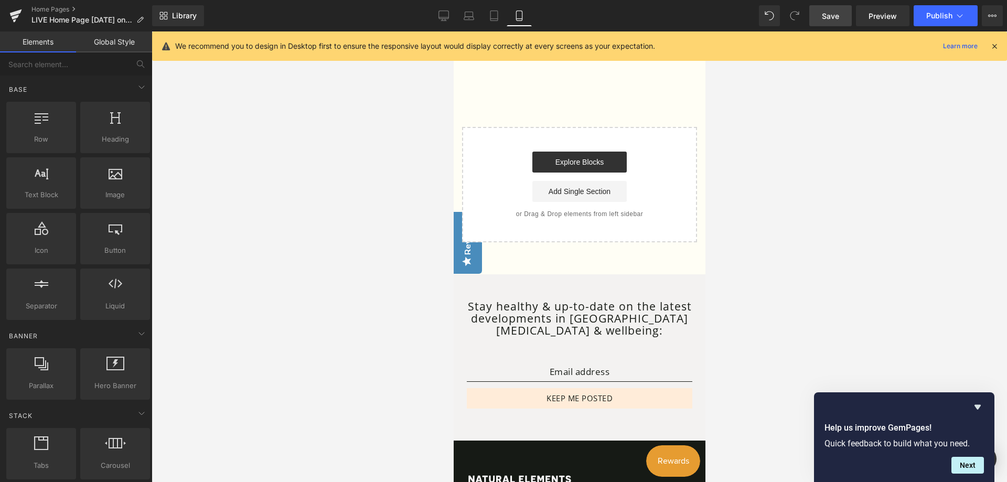
click at [814, 211] on div at bounding box center [580, 256] width 856 height 451
drag, startPoint x: 1005, startPoint y: 466, endPoint x: 1006, endPoint y: 256, distance: 210.4
click at [1007, 281] on div at bounding box center [580, 256] width 856 height 451
click at [913, 195] on div at bounding box center [580, 256] width 856 height 451
click at [449, 11] on icon at bounding box center [444, 15] width 10 height 8
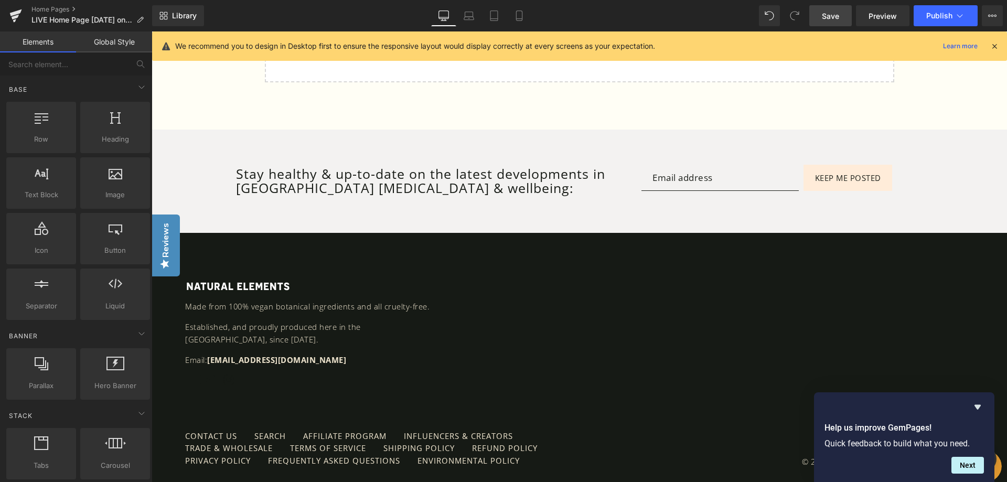
scroll to position [5285, 0]
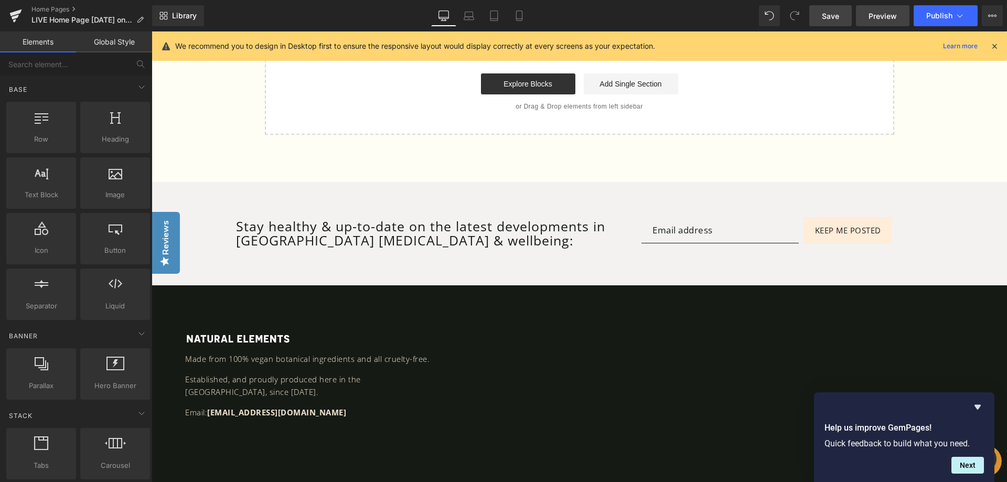
click at [870, 12] on span "Preview" at bounding box center [883, 15] width 28 height 11
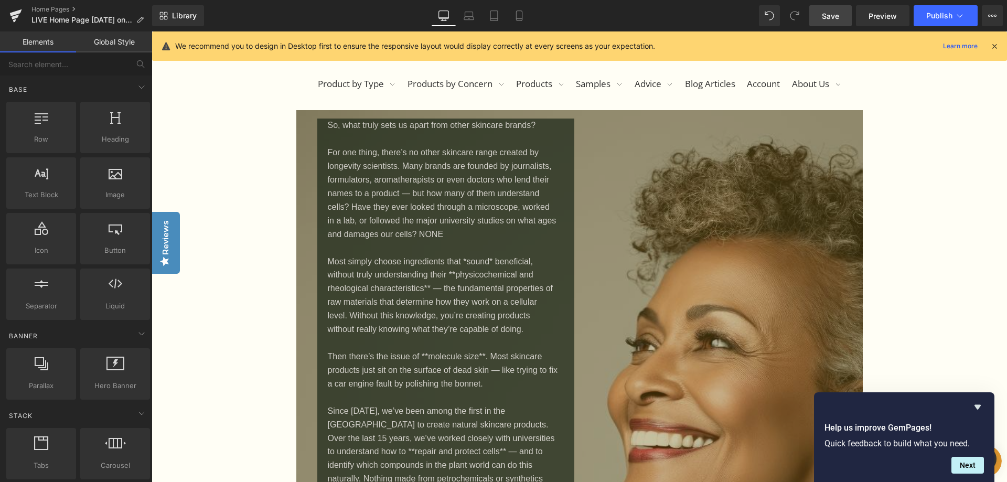
scroll to position [196, 0]
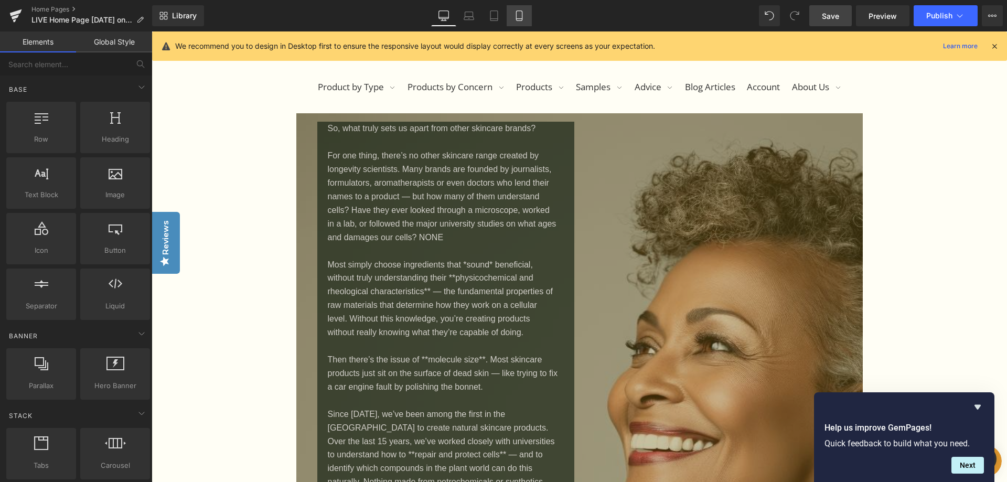
click at [520, 19] on icon at bounding box center [519, 15] width 10 height 10
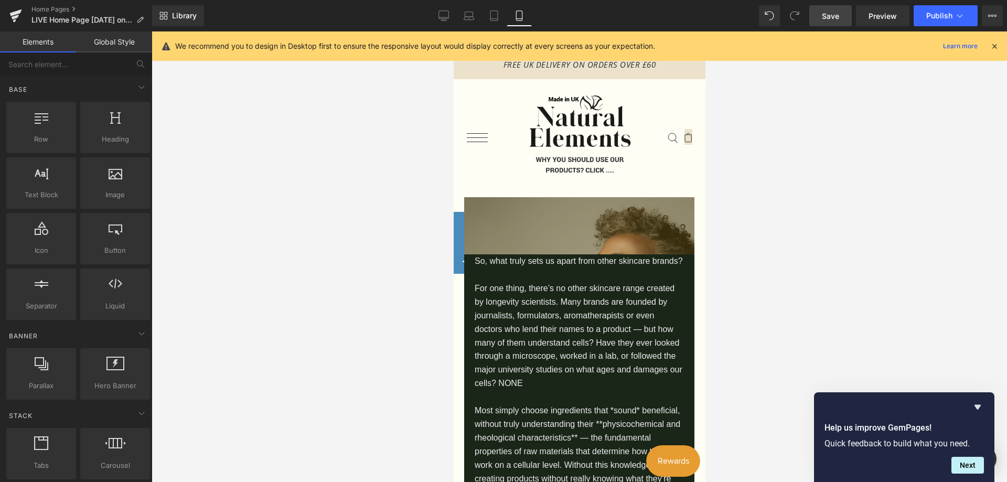
scroll to position [0, 0]
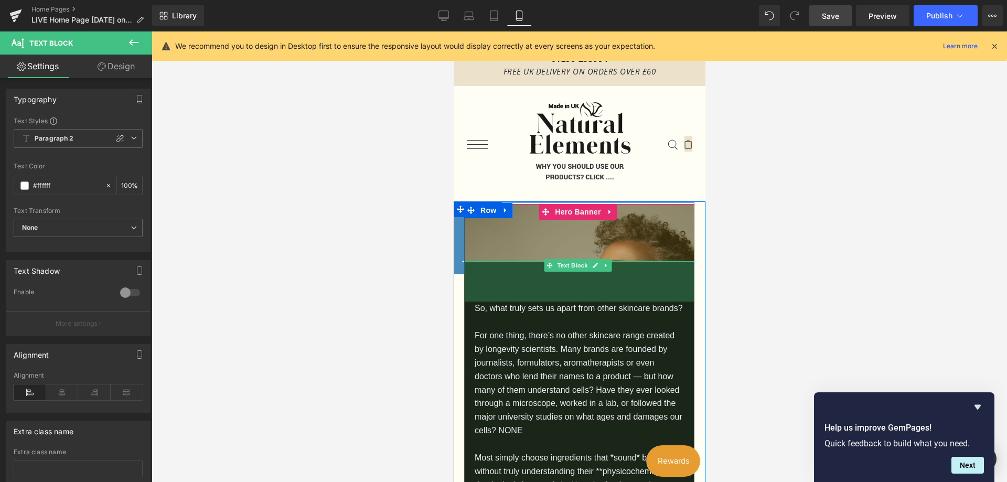
drag, startPoint x: 663, startPoint y: 263, endPoint x: 656, endPoint y: 303, distance: 41.0
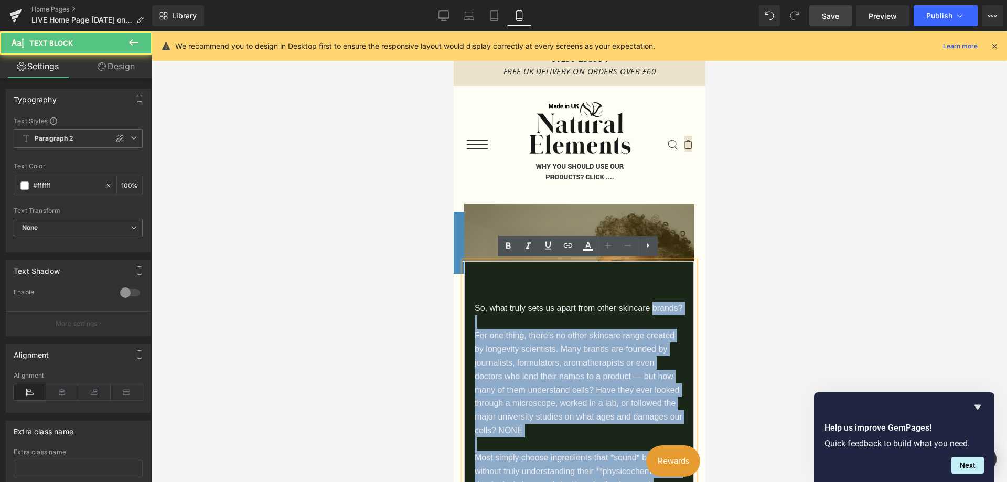
drag, startPoint x: 648, startPoint y: 258, endPoint x: 647, endPoint y: 274, distance: 16.8
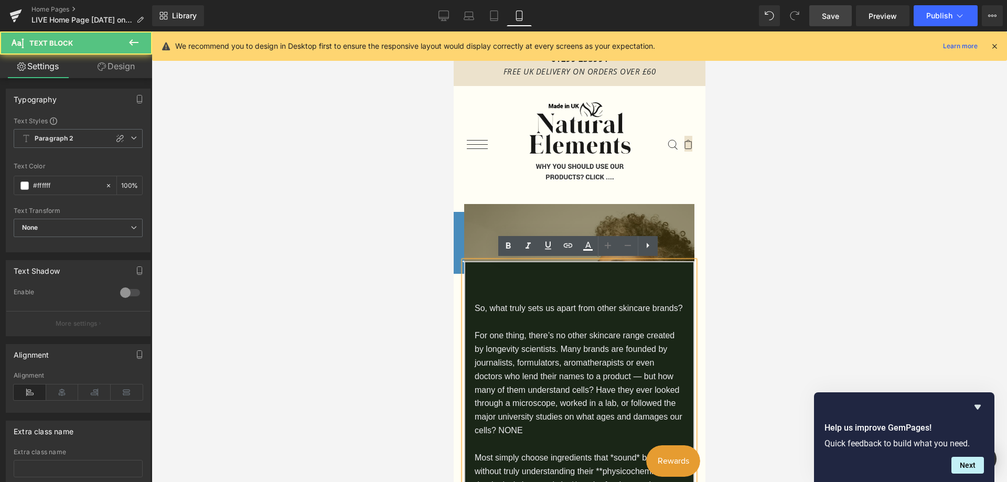
drag, startPoint x: 661, startPoint y: 262, endPoint x: 660, endPoint y: 268, distance: 5.9
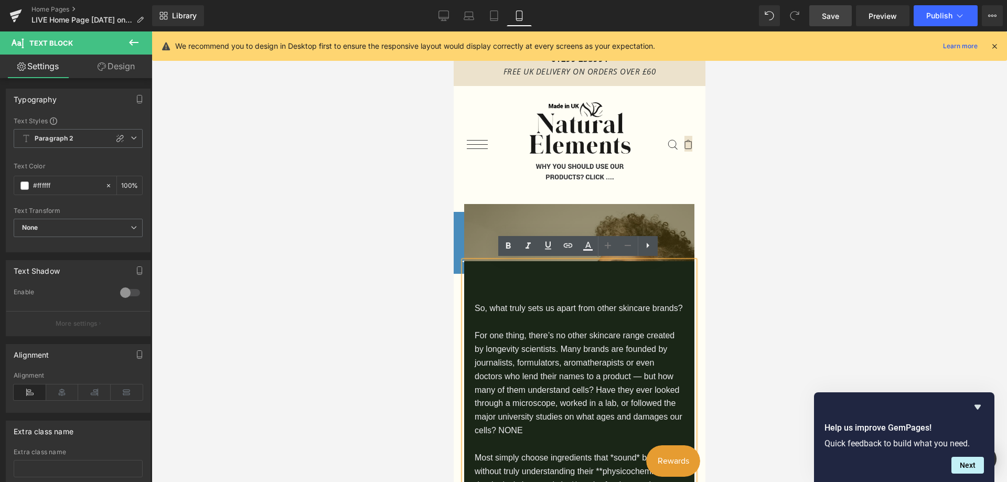
click at [622, 208] on div at bounding box center [579, 291] width 230 height 175
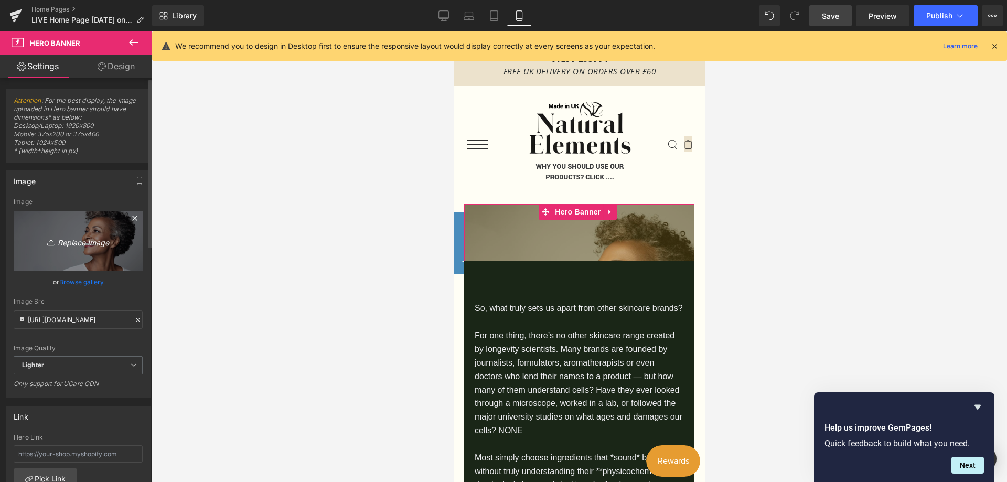
click at [90, 239] on icon "Replace Image" at bounding box center [78, 241] width 84 height 13
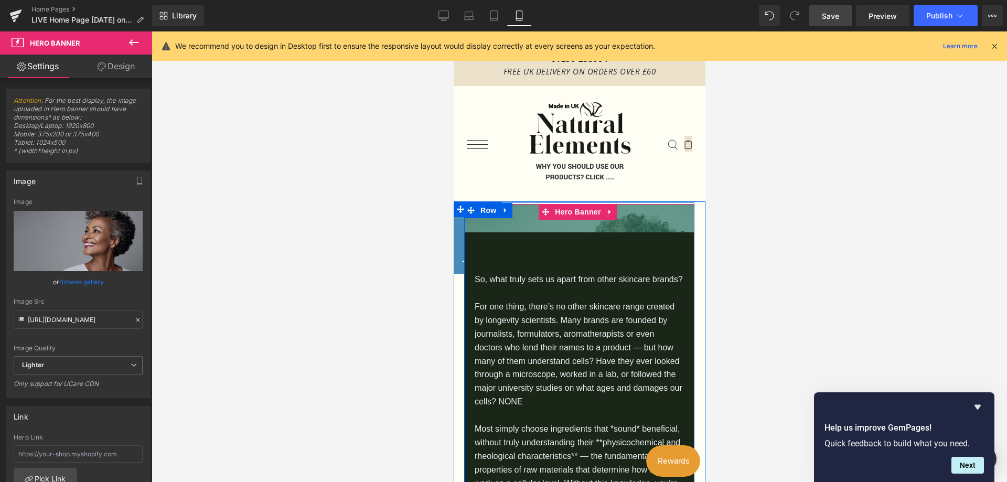
drag, startPoint x: 656, startPoint y: 211, endPoint x: 654, endPoint y: 182, distance: 28.9
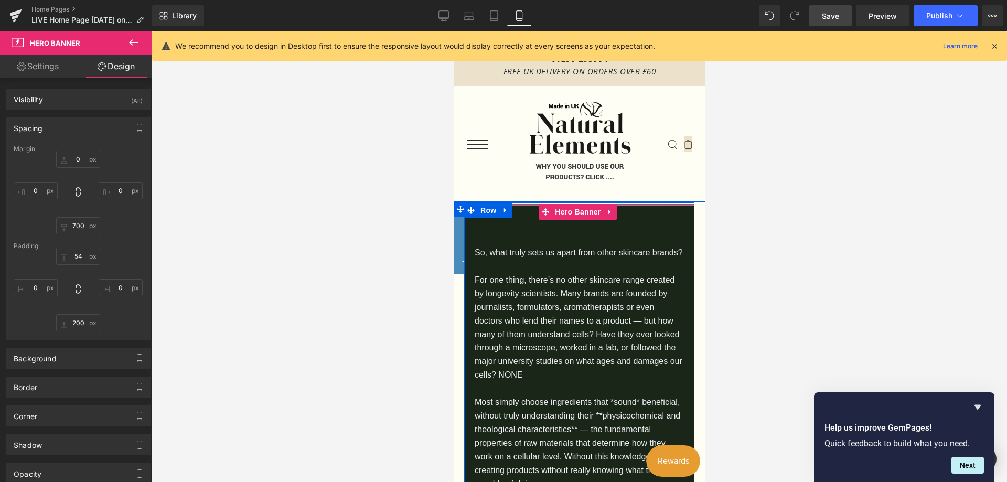
drag, startPoint x: 652, startPoint y: 219, endPoint x: 648, endPoint y: 193, distance: 26.9
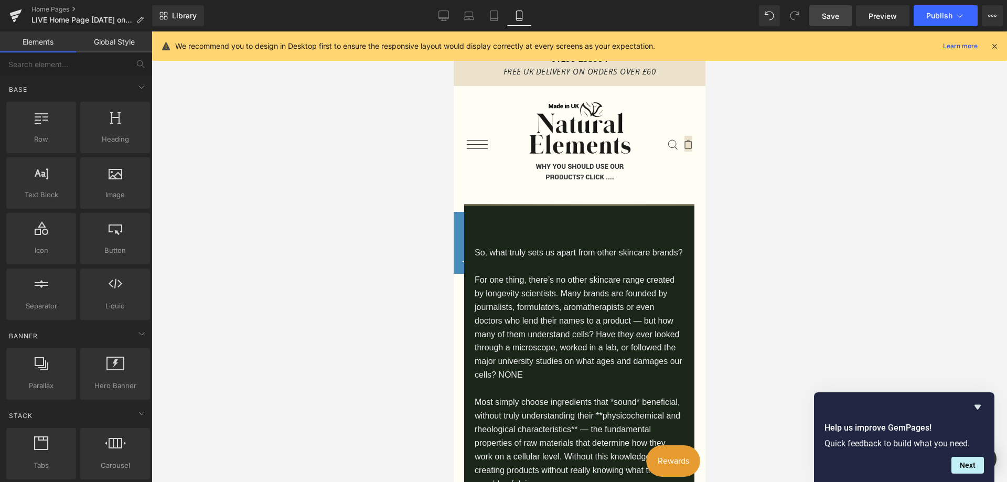
click at [752, 228] on div at bounding box center [580, 256] width 856 height 451
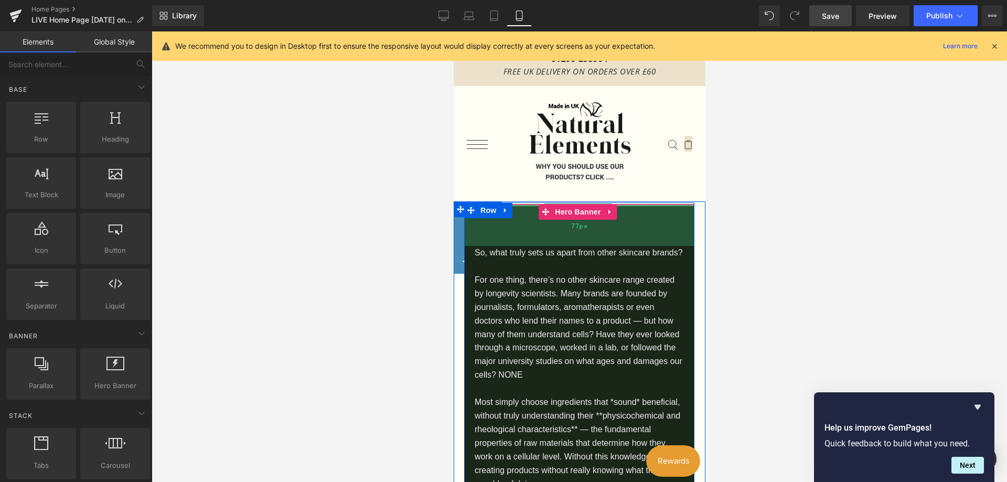
click at [491, 230] on div "77px" at bounding box center [579, 226] width 230 height 40
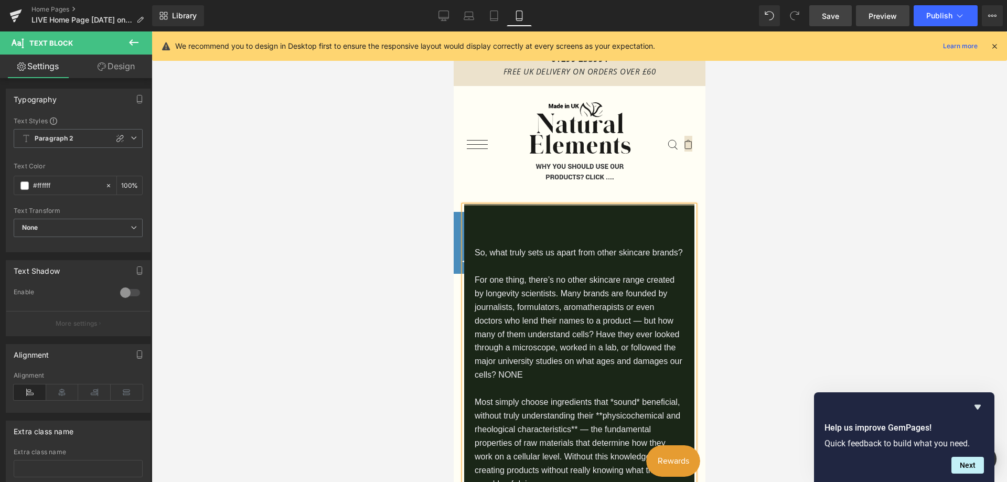
click at [882, 11] on span "Preview" at bounding box center [883, 15] width 28 height 11
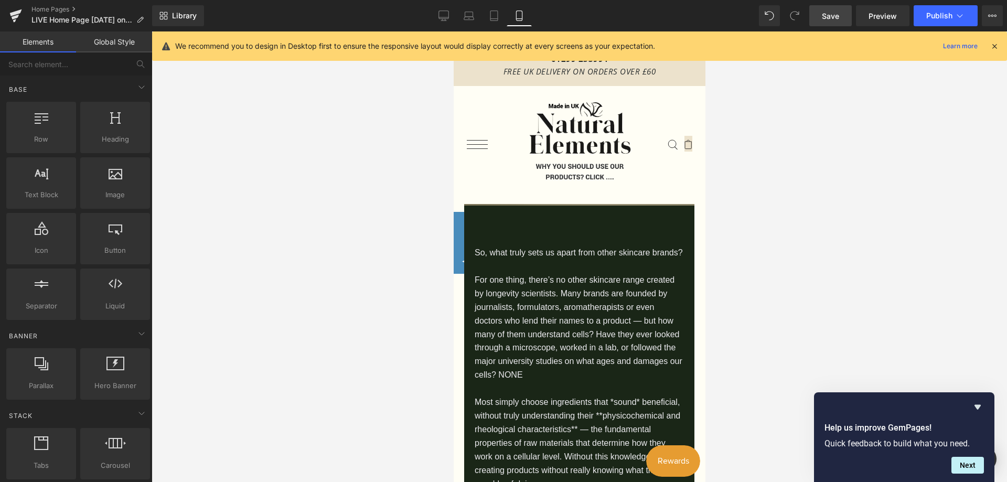
click at [1006, 165] on div at bounding box center [580, 256] width 856 height 451
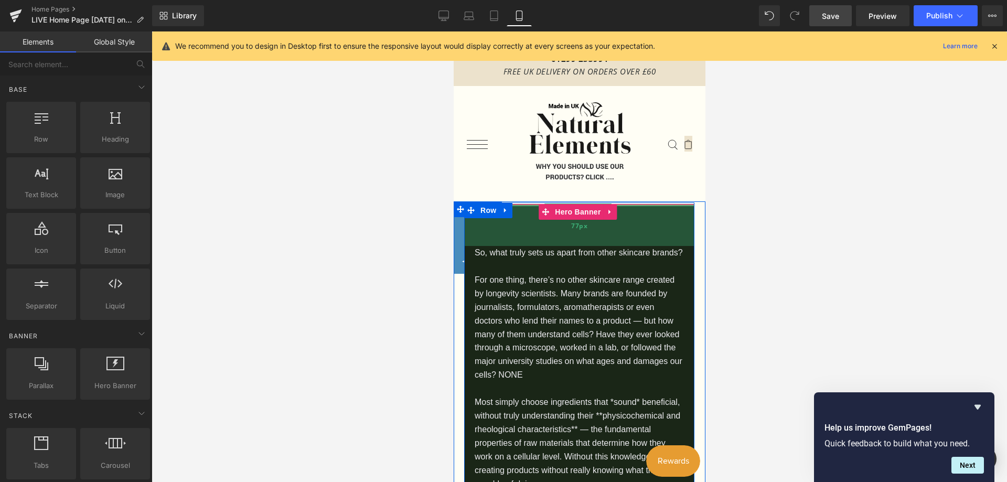
click at [517, 228] on div "77px" at bounding box center [579, 226] width 230 height 40
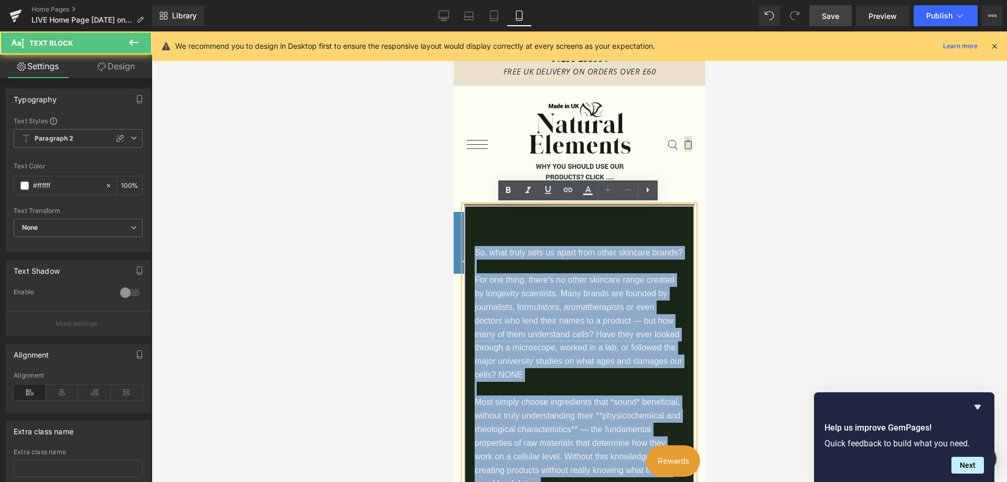
drag, startPoint x: 685, startPoint y: 204, endPoint x: 680, endPoint y: 217, distance: 14.3
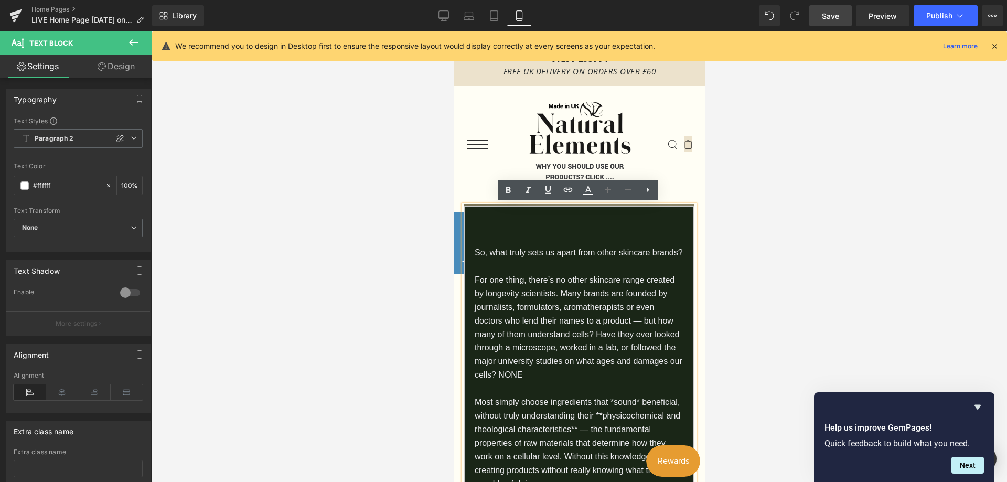
drag, startPoint x: 484, startPoint y: 214, endPoint x: 481, endPoint y: 220, distance: 7.0
drag, startPoint x: 675, startPoint y: 250, endPoint x: 474, endPoint y: 240, distance: 201.7
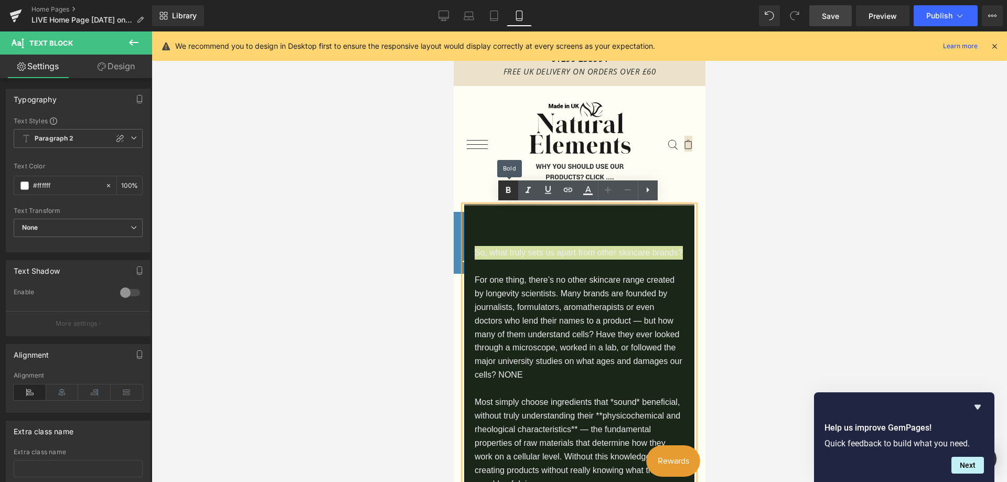
click at [505, 190] on icon at bounding box center [508, 190] width 13 height 13
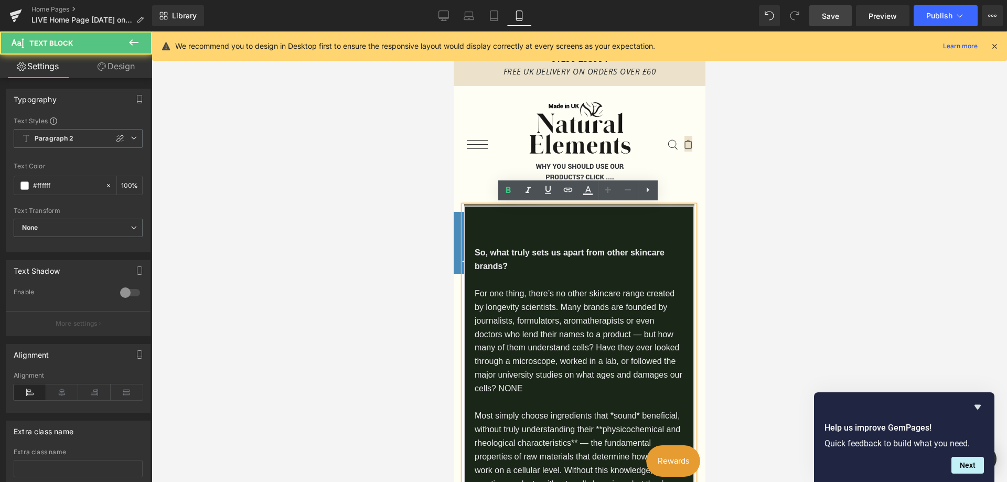
click at [475, 252] on span "So, what truly sets us apart from other skincare brands?" at bounding box center [569, 259] width 190 height 23
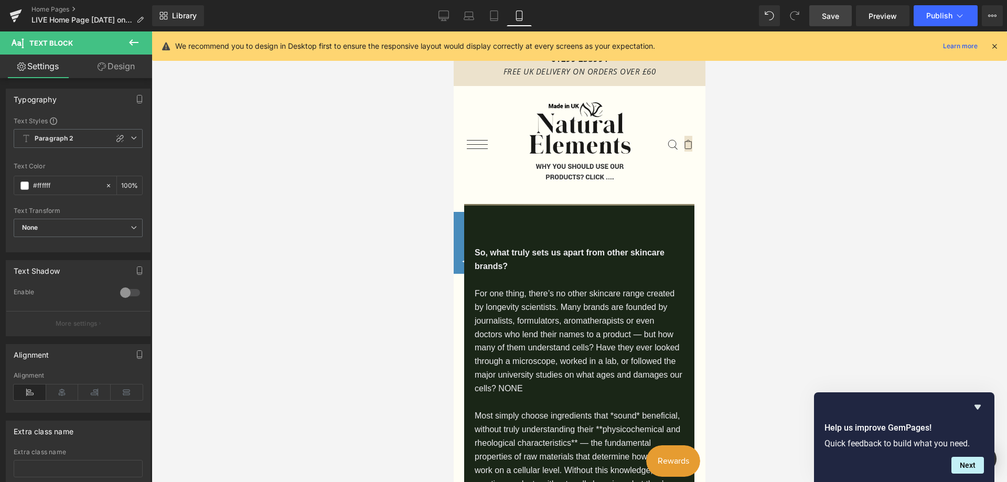
click at [836, 15] on span "Save" at bounding box center [830, 15] width 17 height 11
click at [874, 16] on span "Preview" at bounding box center [883, 15] width 28 height 11
click at [935, 15] on span "Publish" at bounding box center [940, 16] width 26 height 8
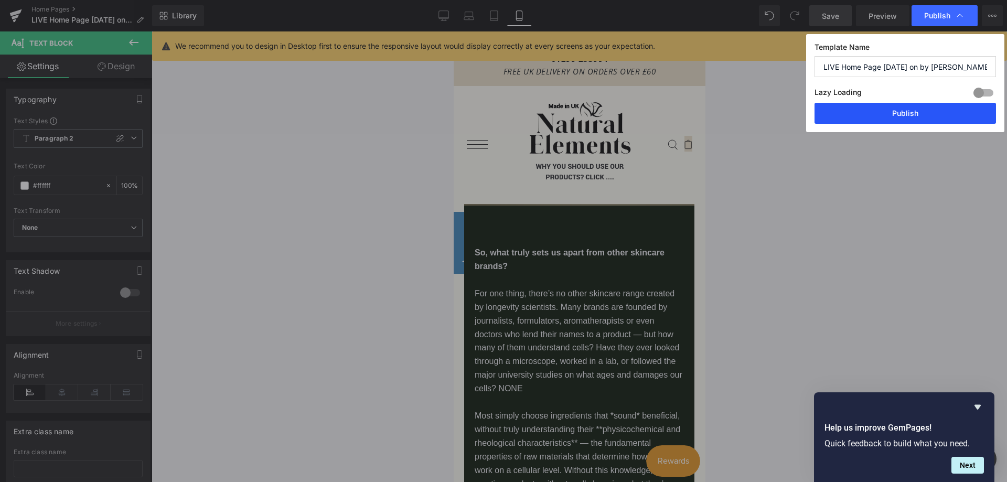
click at [916, 117] on button "Publish" at bounding box center [906, 113] width 182 height 21
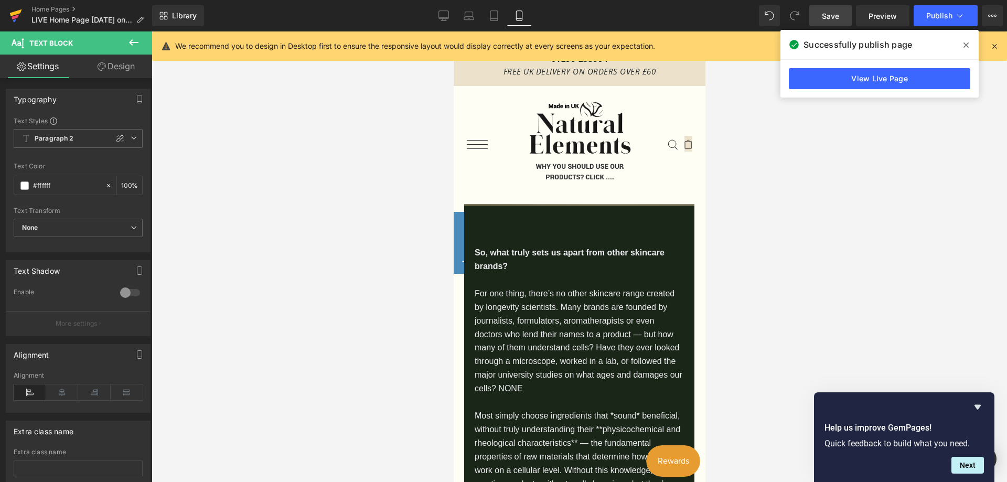
click at [13, 15] on icon at bounding box center [16, 12] width 12 height 7
